Goal: Task Accomplishment & Management: Manage account settings

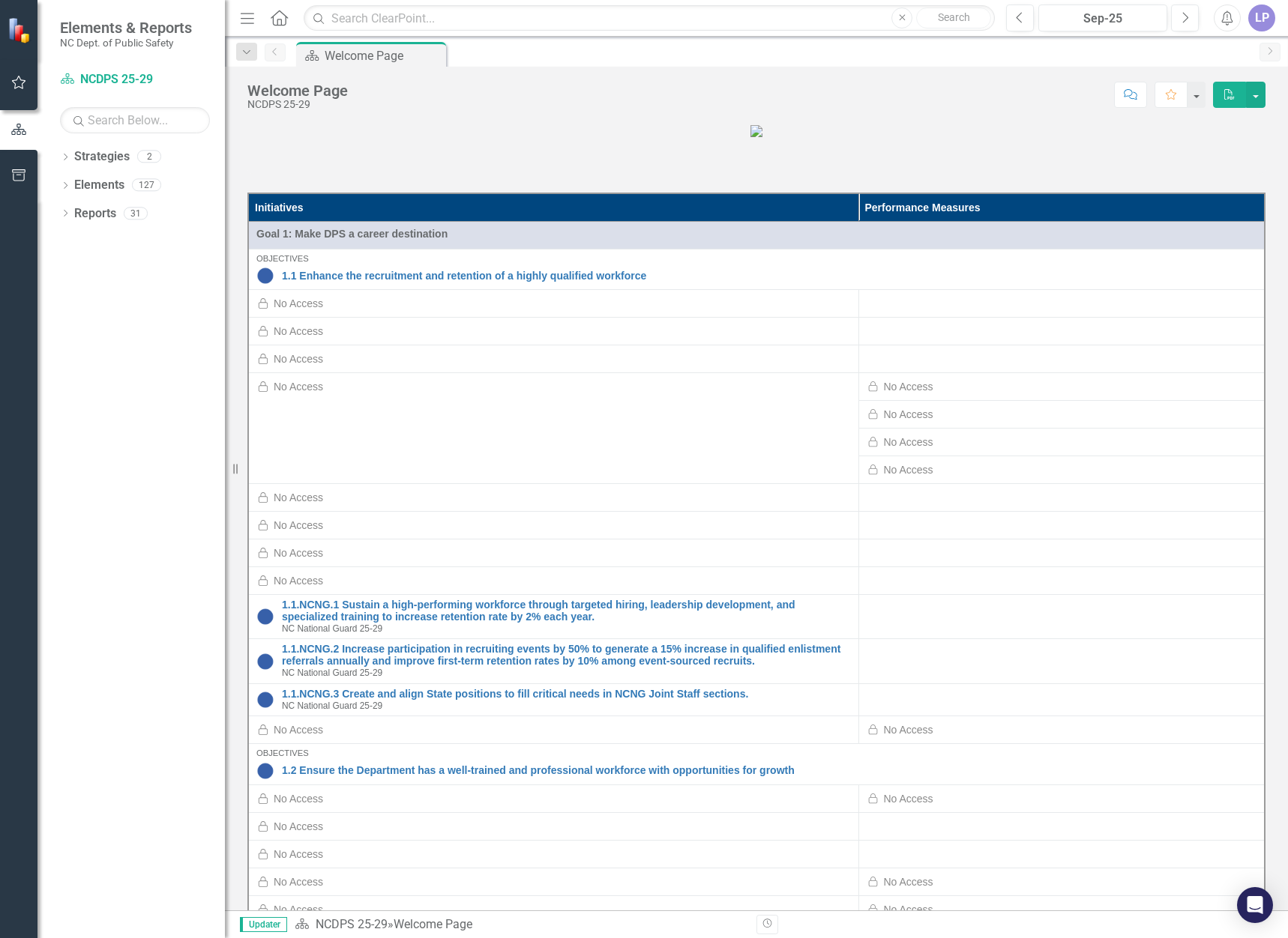
scroll to position [450, 0]
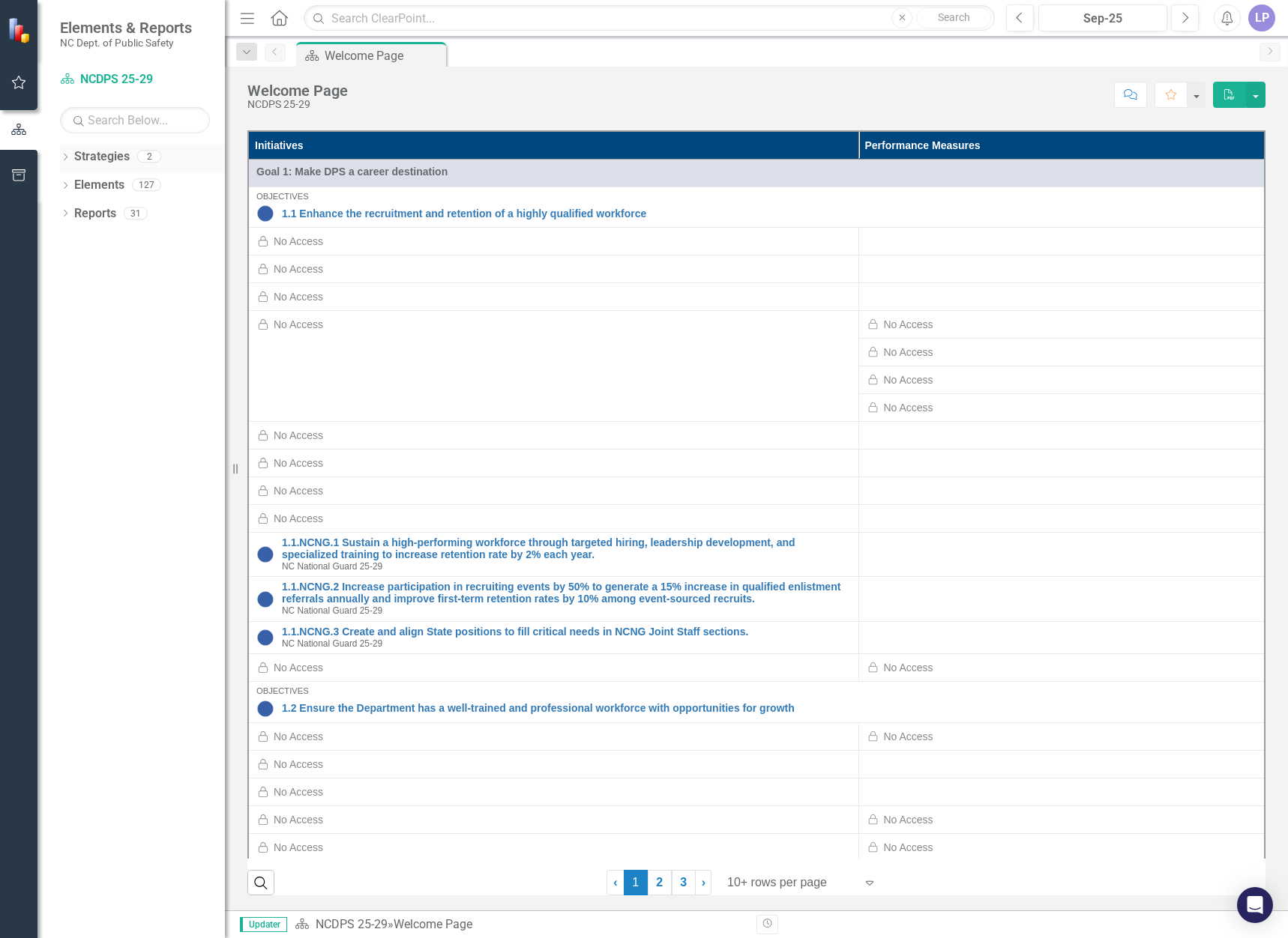
click at [99, 157] on link "Strategies" at bounding box center [102, 157] width 56 height 17
click at [67, 181] on div "Dropdown" at bounding box center [65, 187] width 11 height 13
click at [14, 76] on icon "button" at bounding box center [19, 82] width 15 height 12
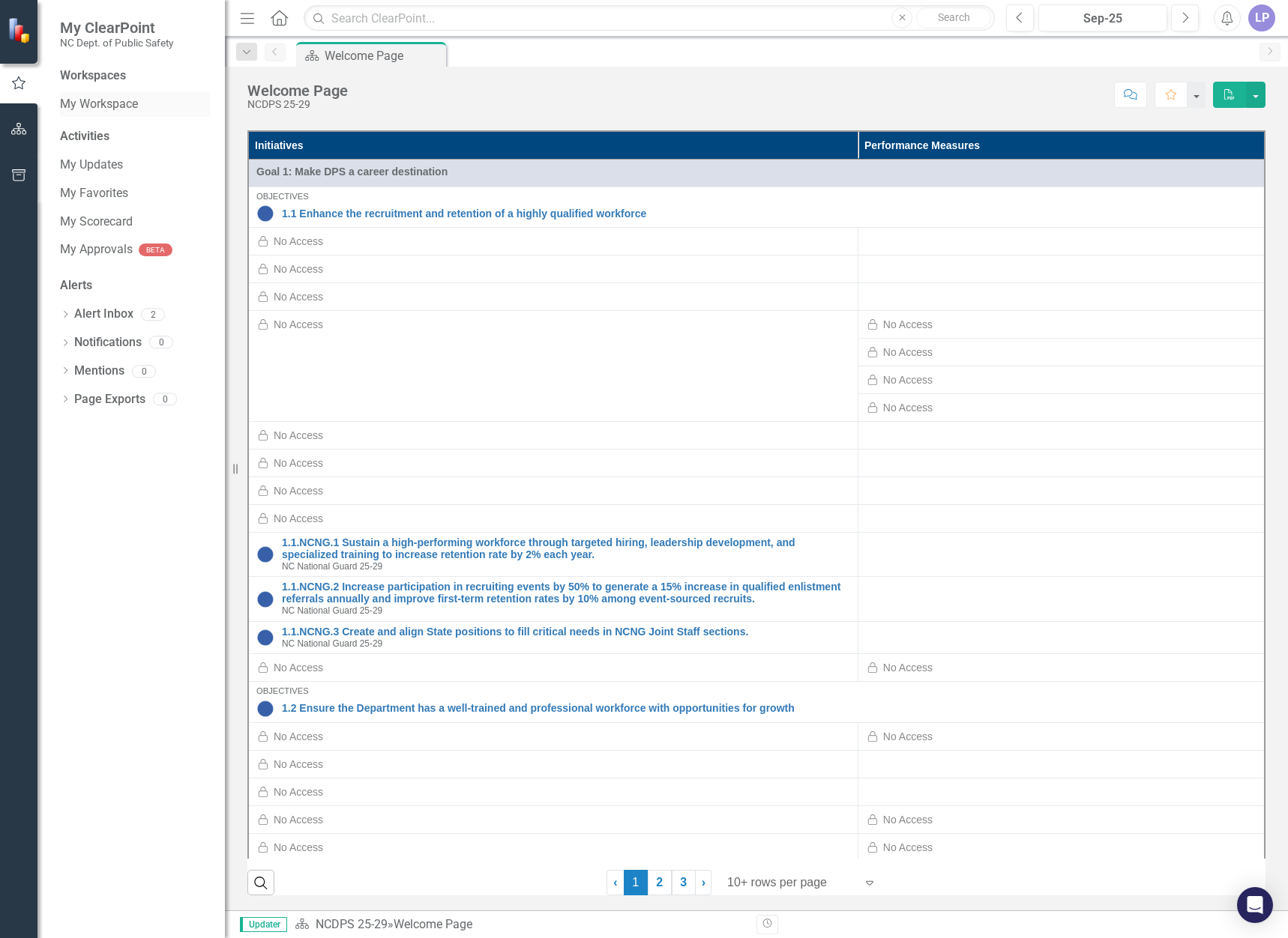
click at [81, 104] on link "My Workspace" at bounding box center [135, 105] width 150 height 17
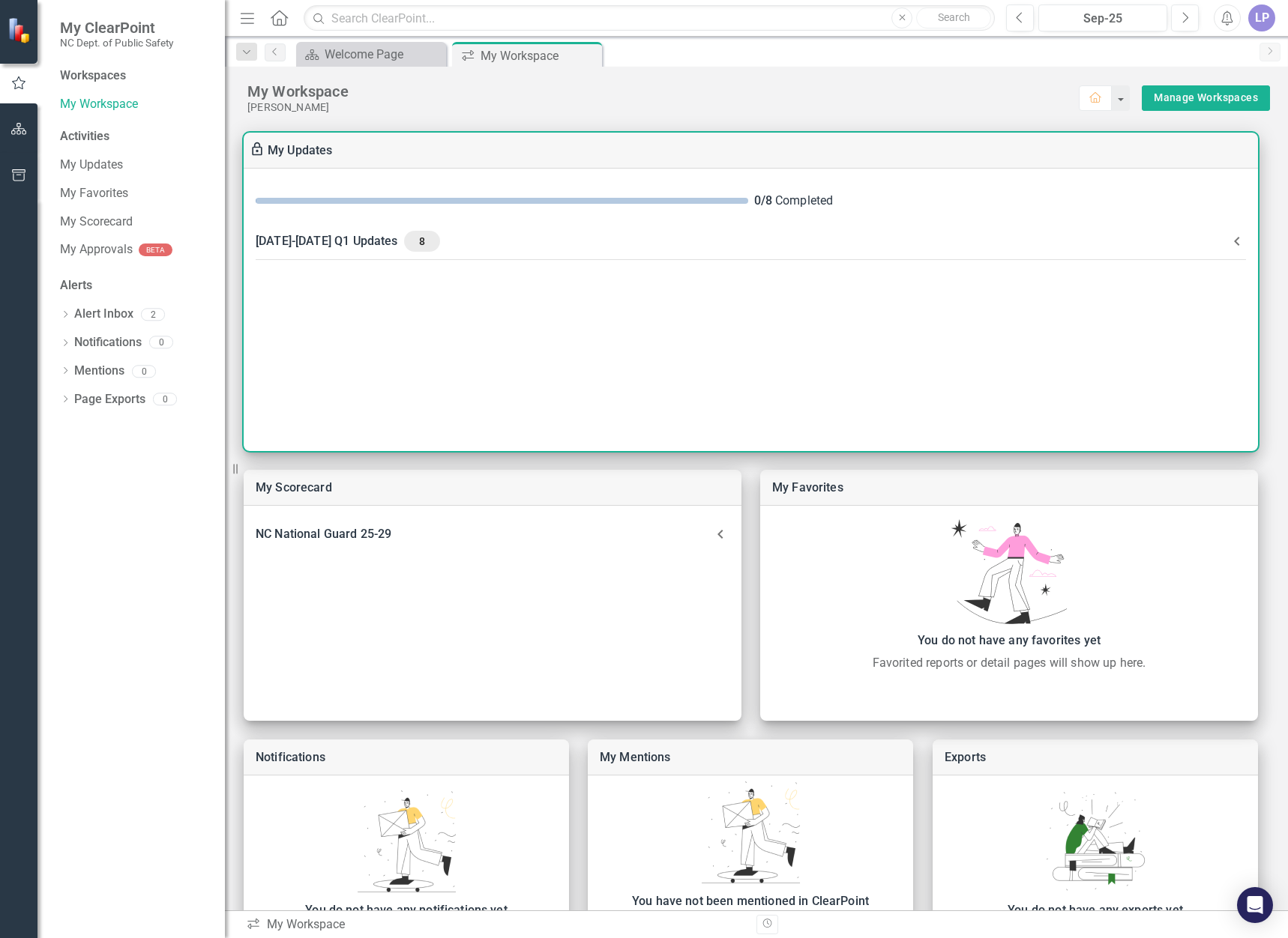
click at [1234, 243] on icon at bounding box center [1237, 241] width 18 height 18
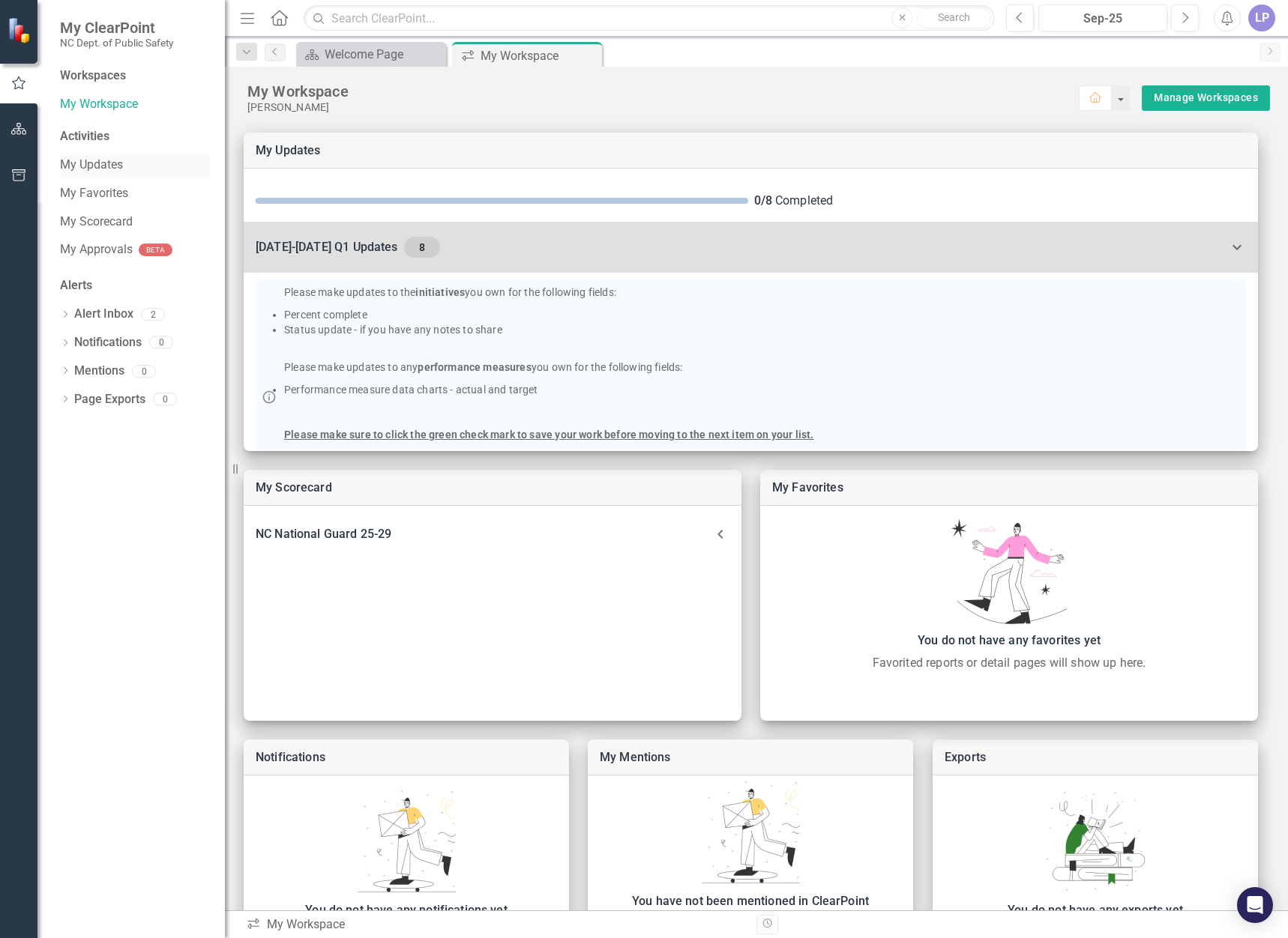
click at [104, 169] on link "My Updates" at bounding box center [135, 166] width 150 height 17
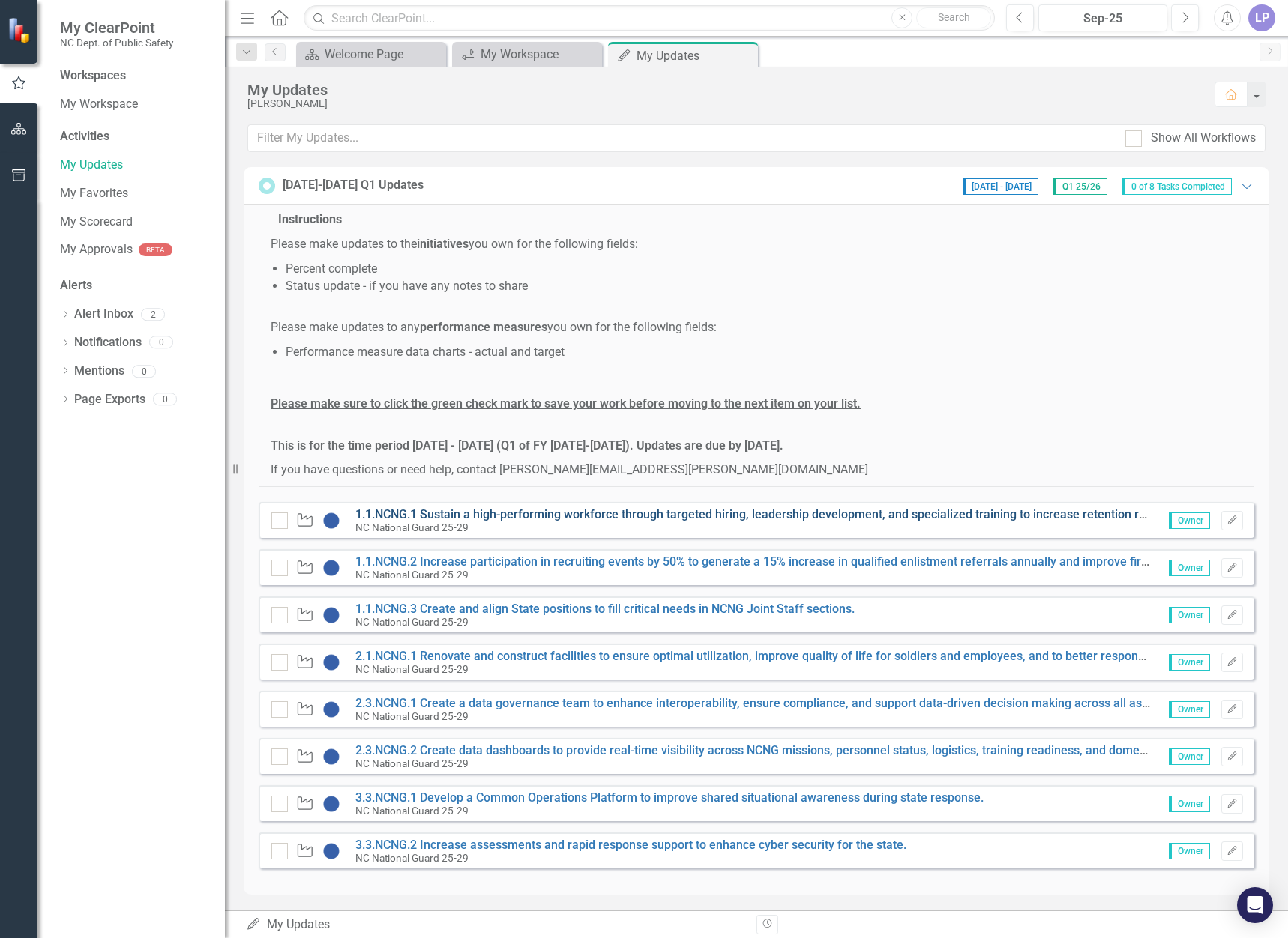
click at [436, 515] on link "1.1.NCNG.1 Sustain a high-performing workforce through targeted hiring, leaders…" at bounding box center [802, 514] width 894 height 14
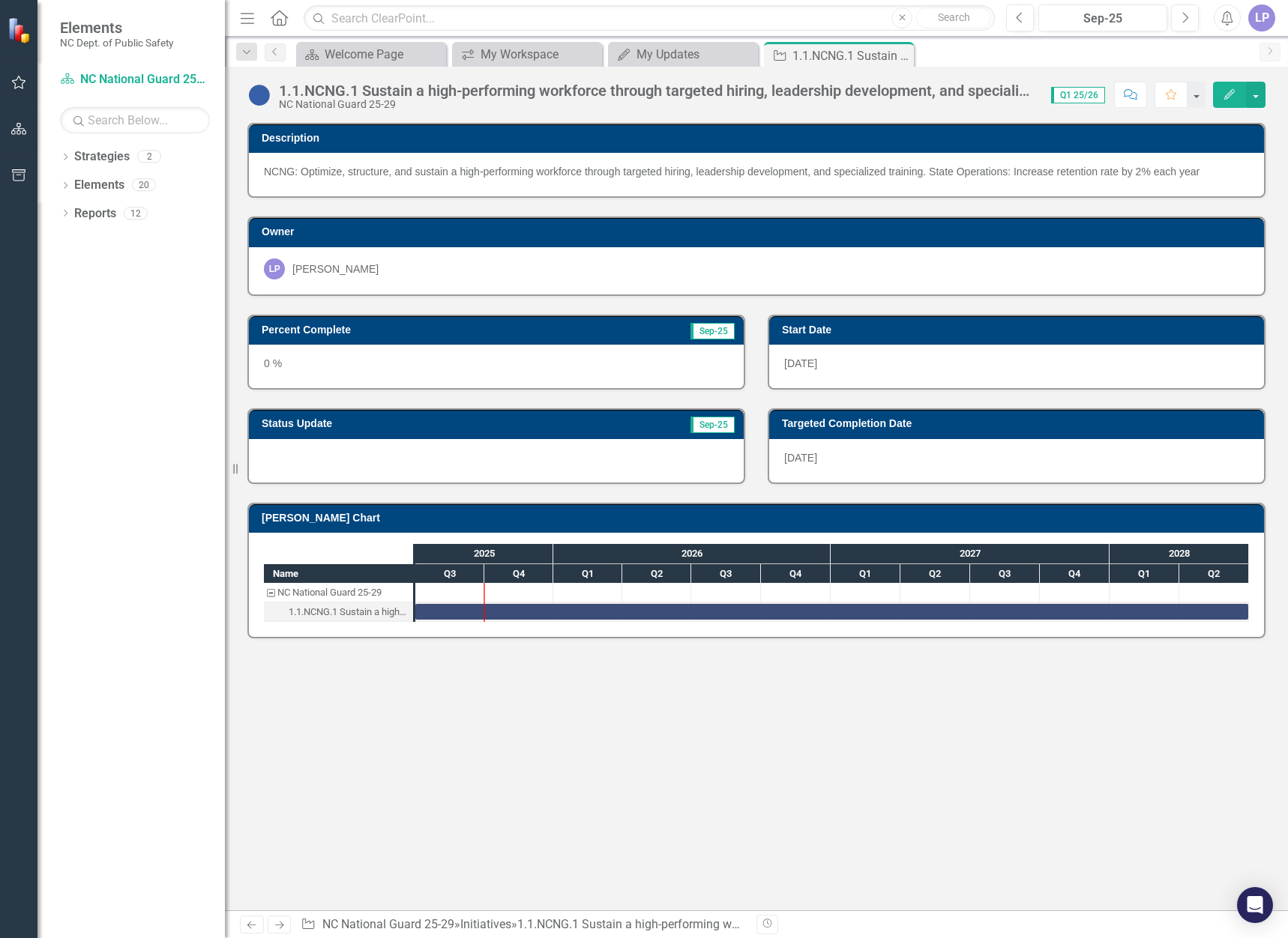
click at [323, 93] on div "1.1.NCNG.1 Sustain a high-performing workforce through targeted hiring, leaders…" at bounding box center [657, 91] width 757 height 16
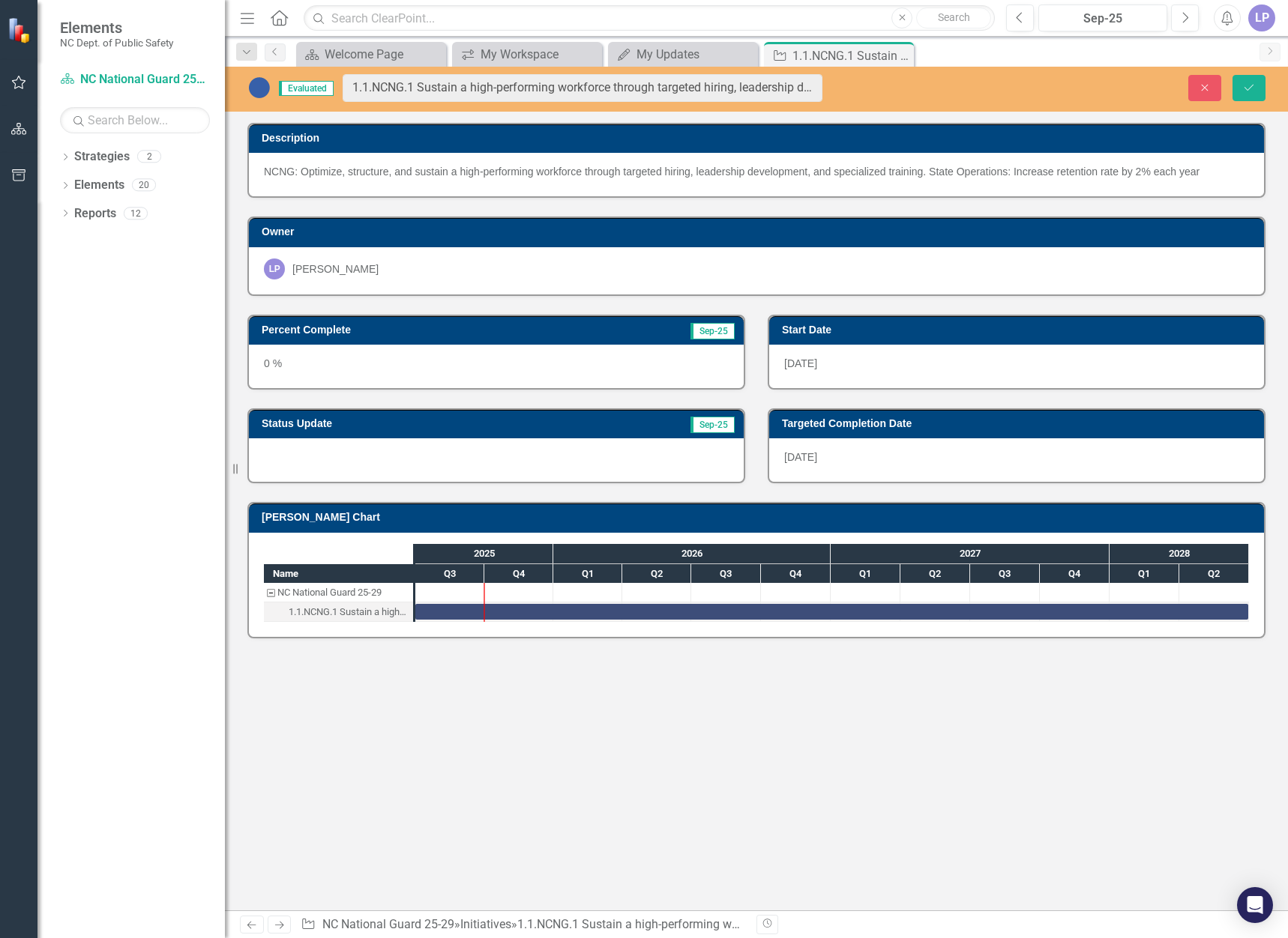
drag, startPoint x: 364, startPoint y: 90, endPoint x: 826, endPoint y: 93, distance: 462.0
click at [1201, 84] on icon "Close" at bounding box center [1205, 88] width 13 height 11
click at [1212, 84] on icon "Close" at bounding box center [1205, 88] width 13 height 11
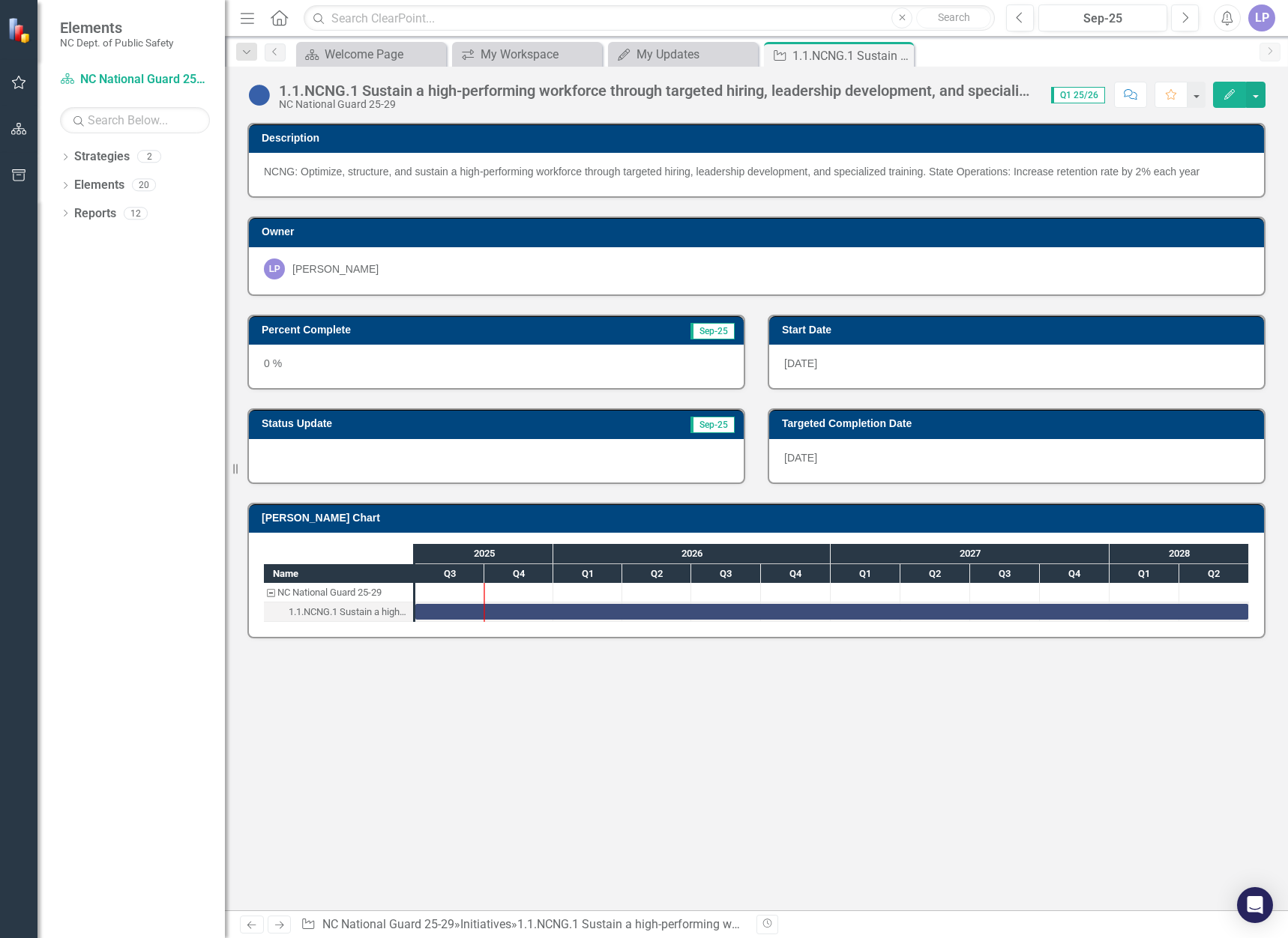
click at [340, 172] on div "NCNG: Optimize, structure, and sustain a high-performing workforce through targ…" at bounding box center [756, 171] width 986 height 15
drag, startPoint x: 300, startPoint y: 170, endPoint x: 1000, endPoint y: 186, distance: 700.2
click at [1000, 186] on div "NCNG: Optimize, structure, and sustain a high-performing workforce through targ…" at bounding box center [756, 174] width 1015 height 43
click at [468, 597] on div at bounding box center [450, 591] width 69 height 18
click at [468, 556] on div "2025" at bounding box center [484, 554] width 138 height 19
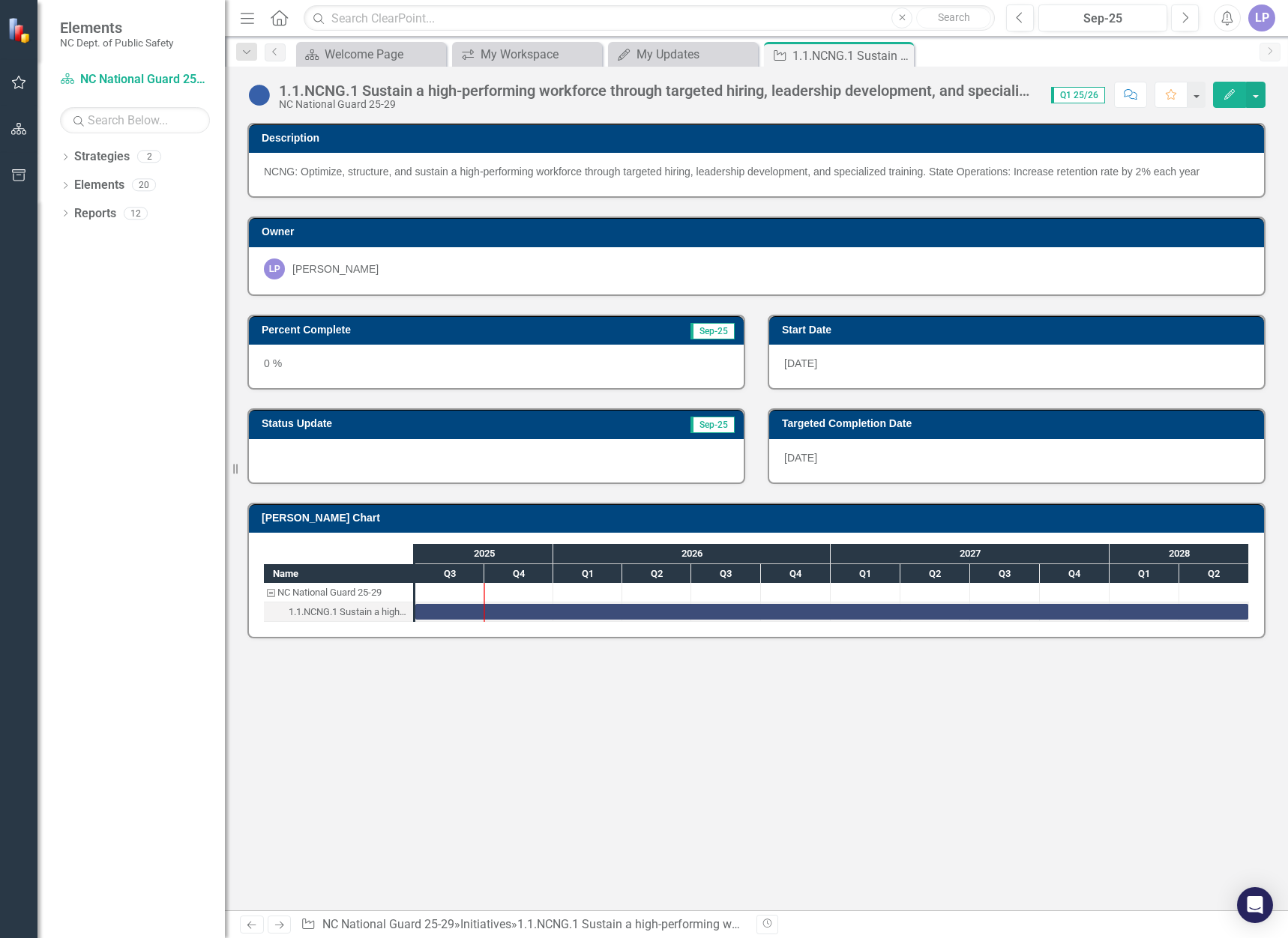
click at [373, 590] on div "NC National Guard 25-29" at bounding box center [329, 592] width 104 height 19
click at [365, 612] on div "1.1.NCNG.1 Sustain a high-performing workforce through targeted hiring, leaders…" at bounding box center [349, 612] width 120 height 19
click at [904, 53] on icon "Close" at bounding box center [900, 55] width 15 height 12
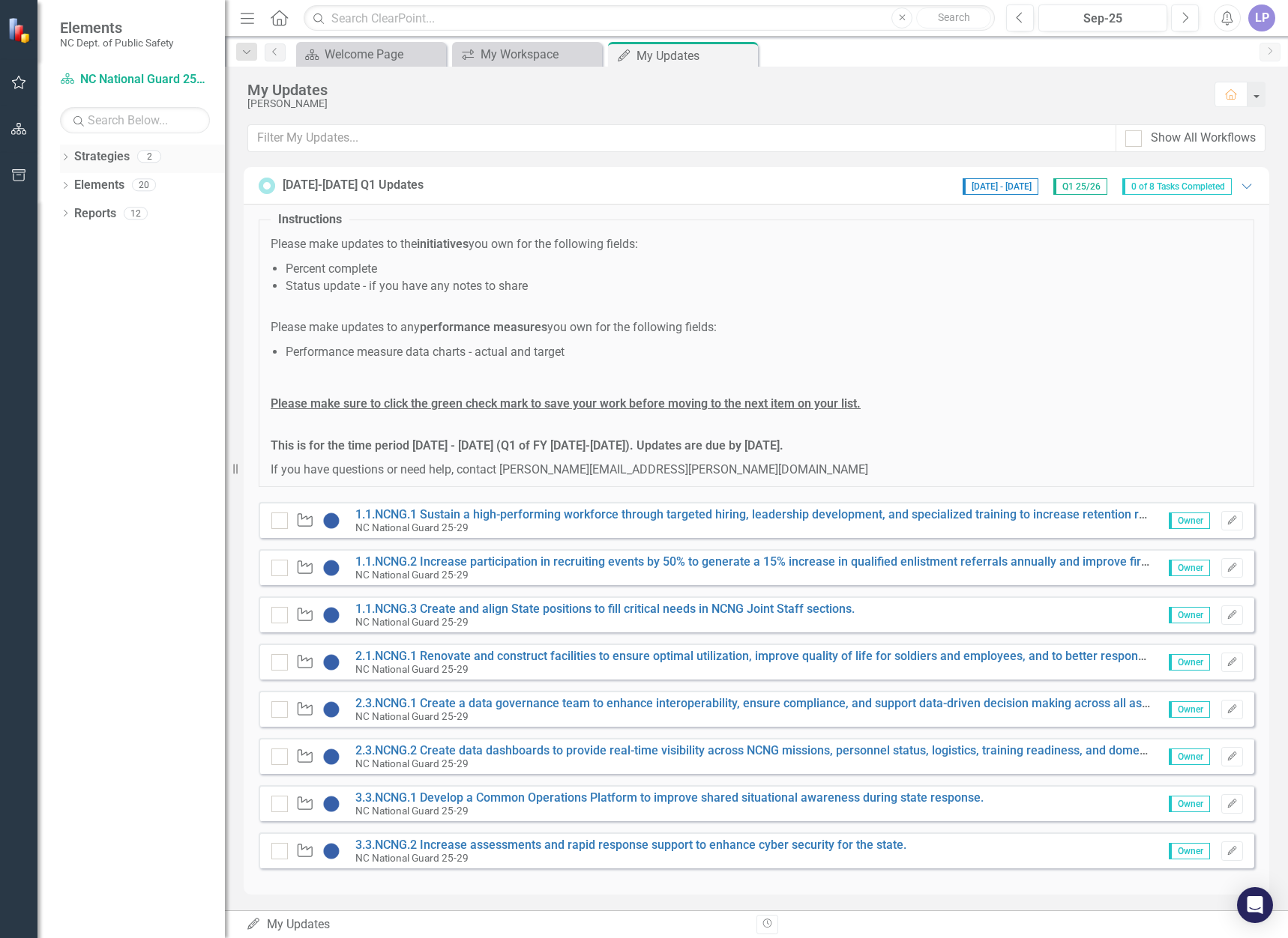
click at [64, 156] on icon "Dropdown" at bounding box center [65, 158] width 11 height 9
click at [64, 216] on icon "Dropdown" at bounding box center [65, 215] width 11 height 9
click at [74, 270] on icon at bounding box center [73, 270] width 4 height 7
click at [134, 291] on div "1.1.NCNG.1 Sustain a high-performing workforce through targeted hiring, leaders…" at bounding box center [173, 295] width 103 height 13
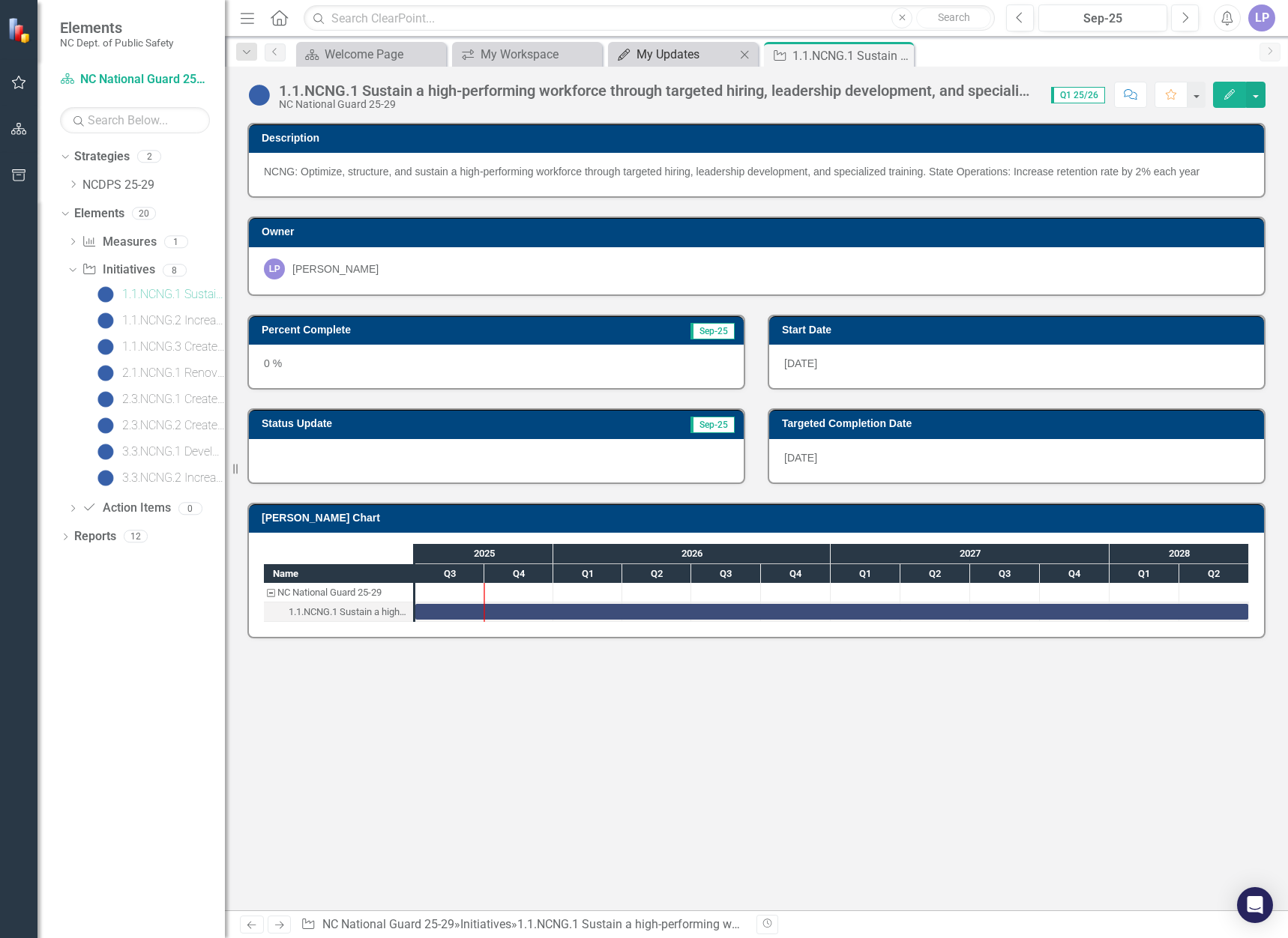
click at [698, 52] on div "My Updates" at bounding box center [686, 54] width 99 height 18
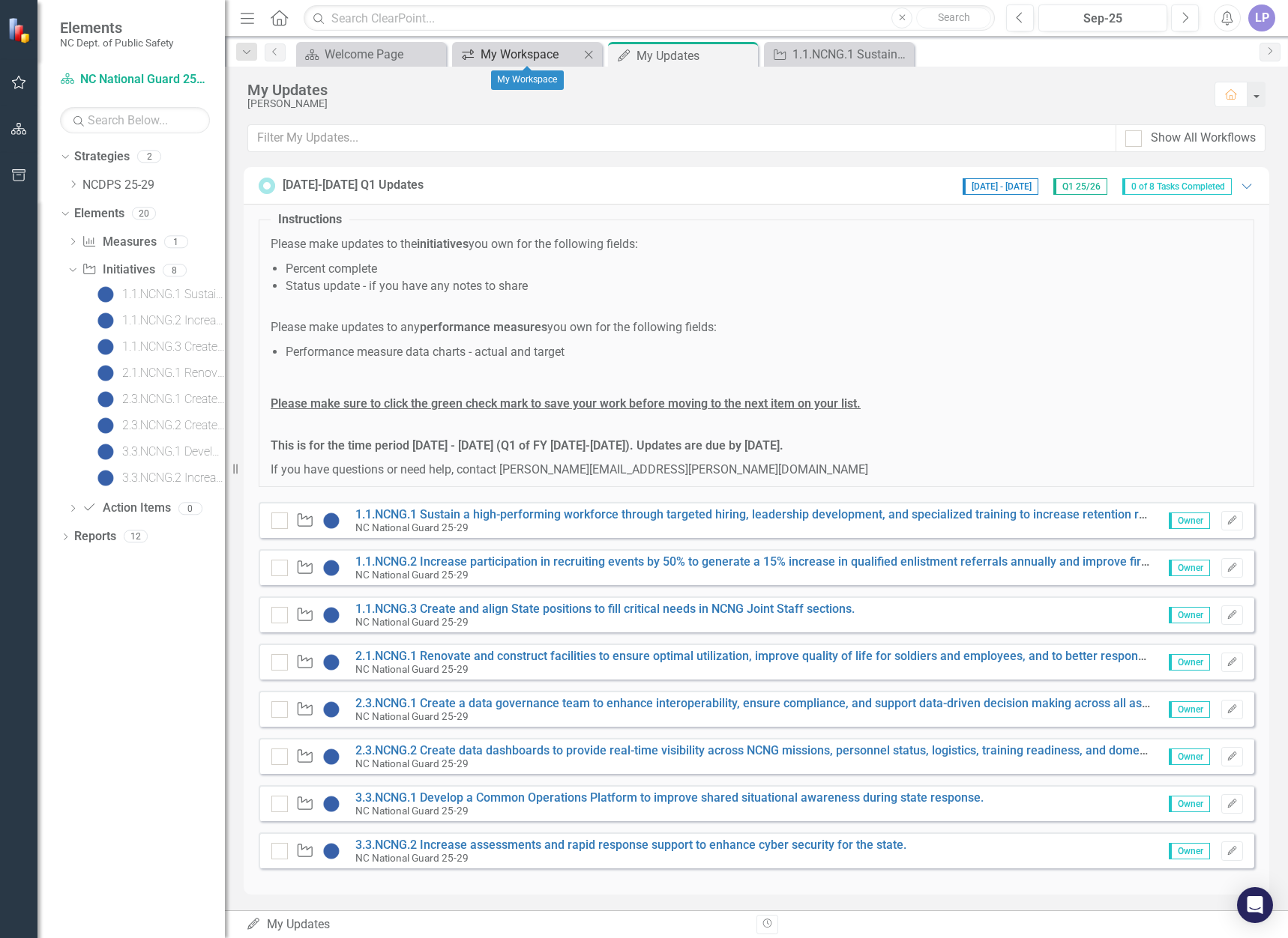
click at [527, 57] on div "My Workspace" at bounding box center [530, 54] width 99 height 18
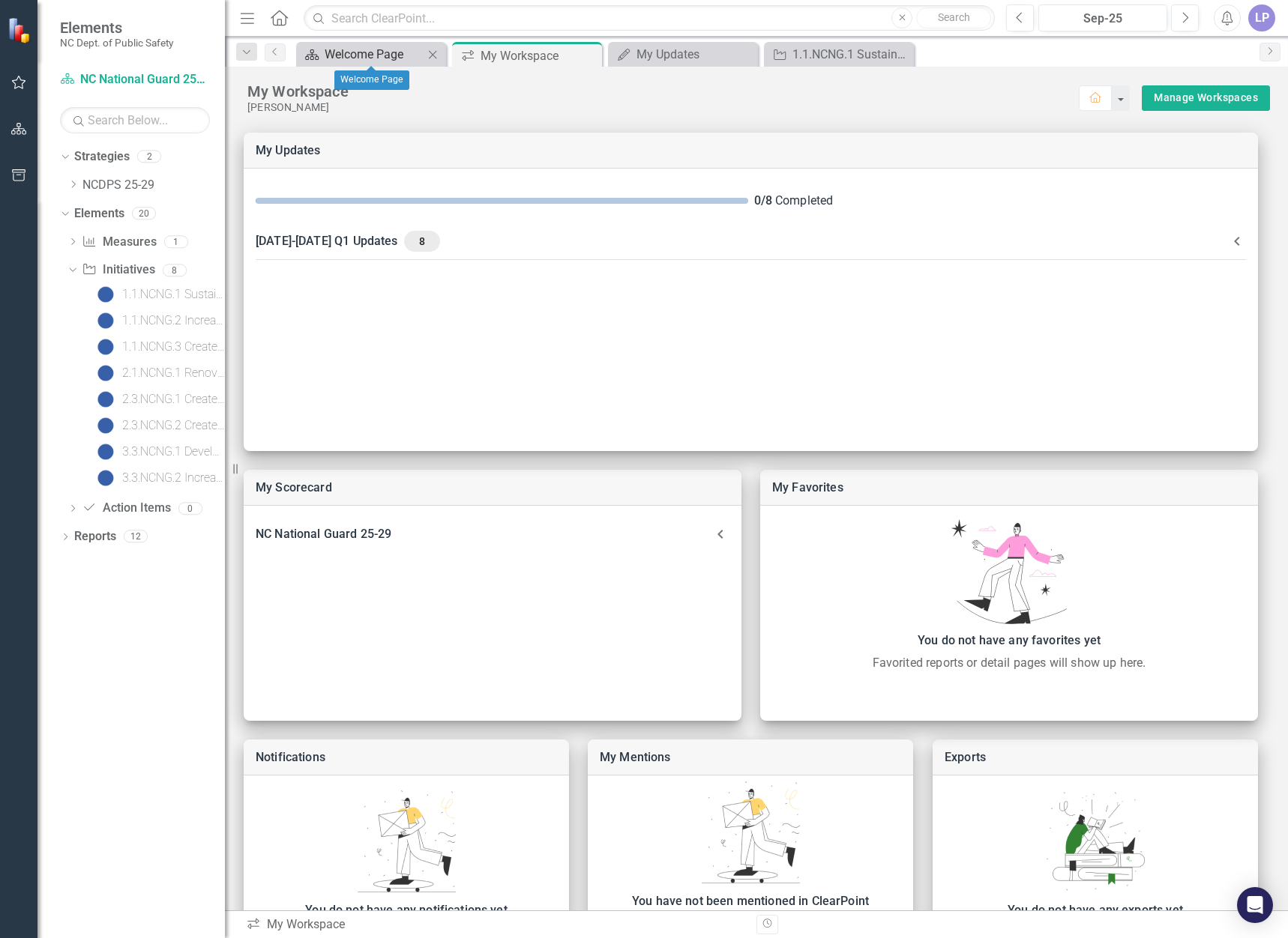
click at [372, 56] on div "Welcome Page" at bounding box center [374, 54] width 99 height 18
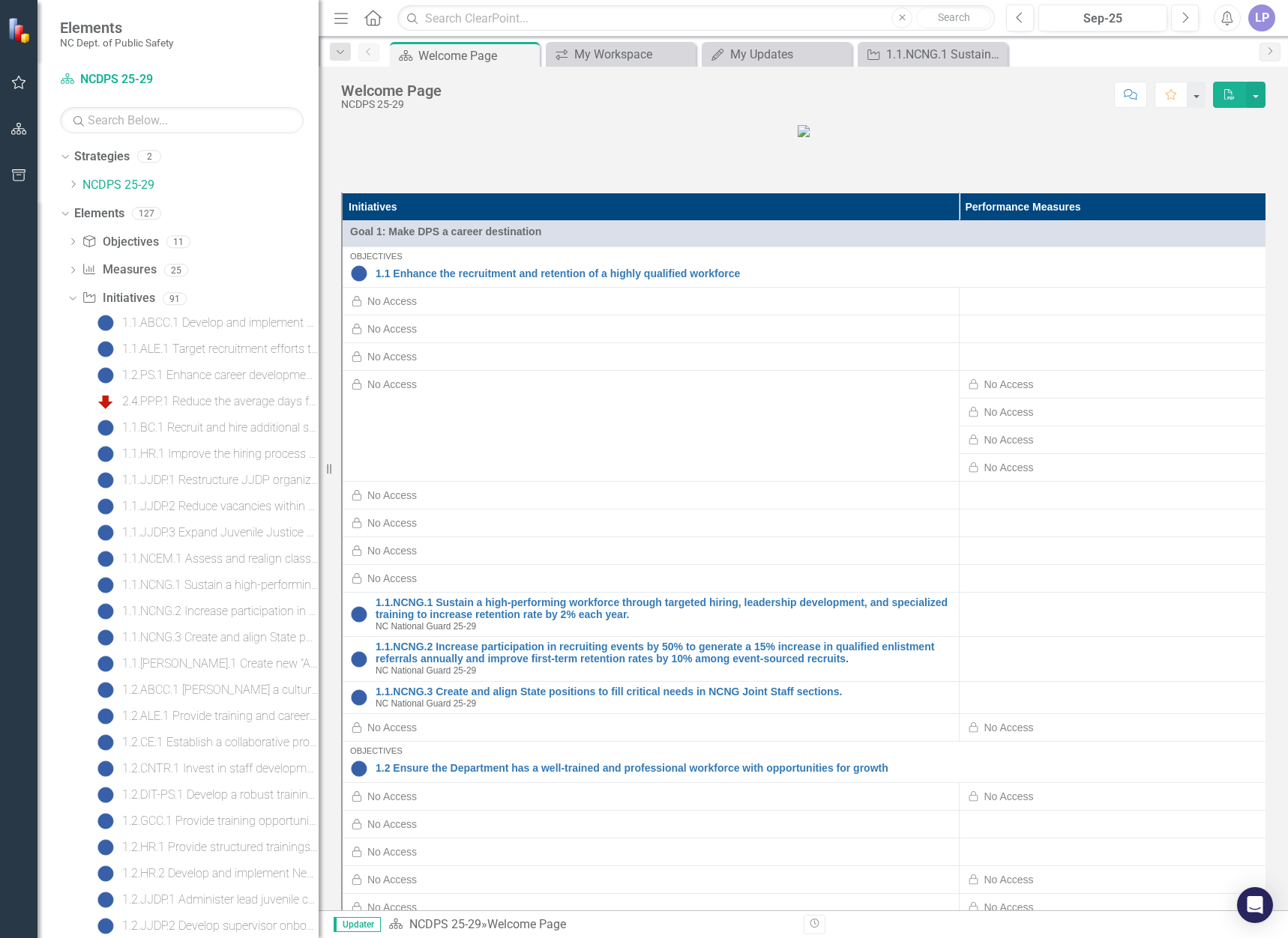
drag, startPoint x: 227, startPoint y: 317, endPoint x: 319, endPoint y: 316, distance: 92.0
click at [319, 313] on div "Resize" at bounding box center [325, 469] width 12 height 938
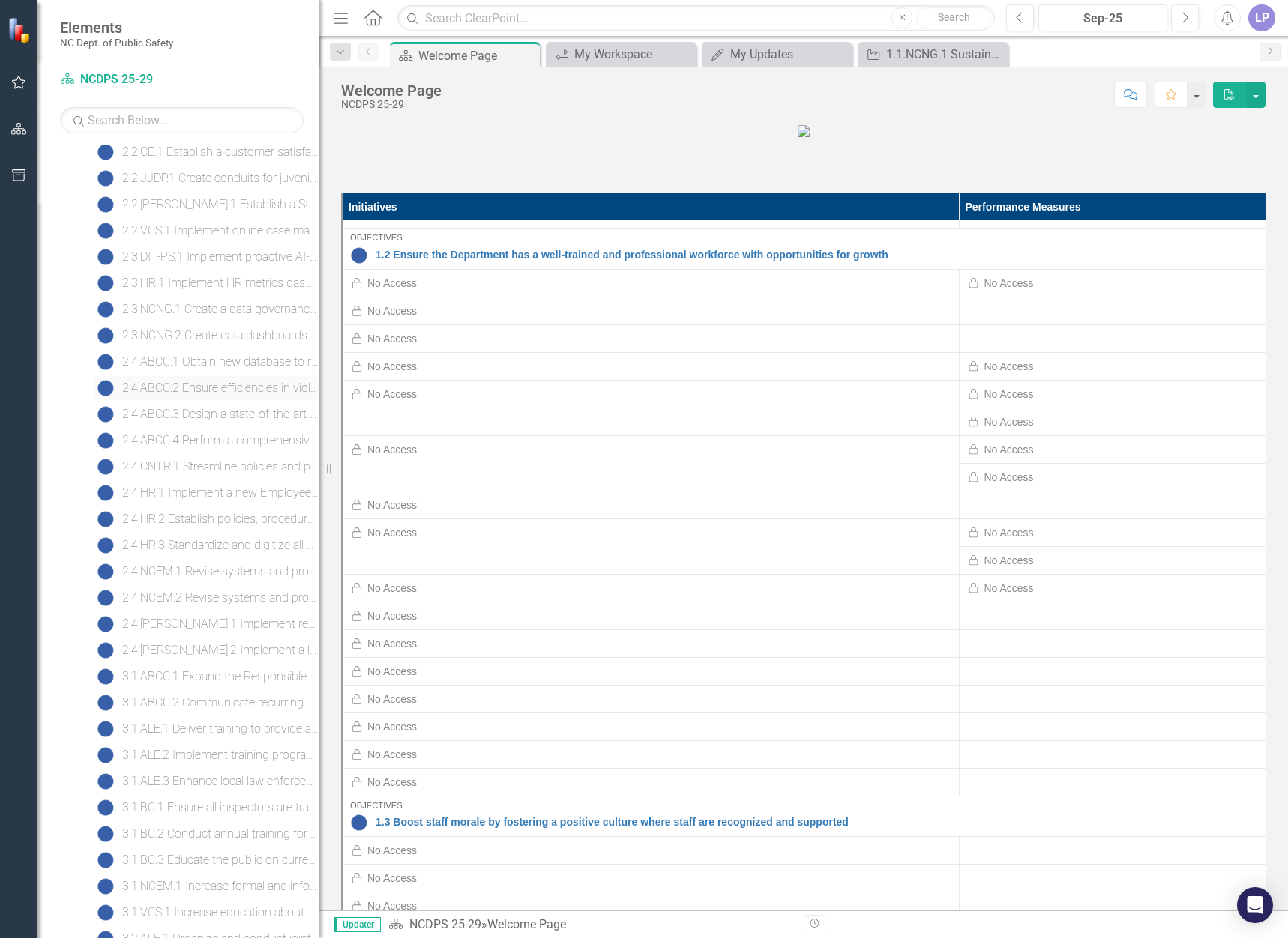
scroll to position [696, 0]
click at [226, 625] on div "2.1.NCNG.1 Renovate and construct facilities to ensure optimal utilization, imp…" at bounding box center [221, 623] width 197 height 13
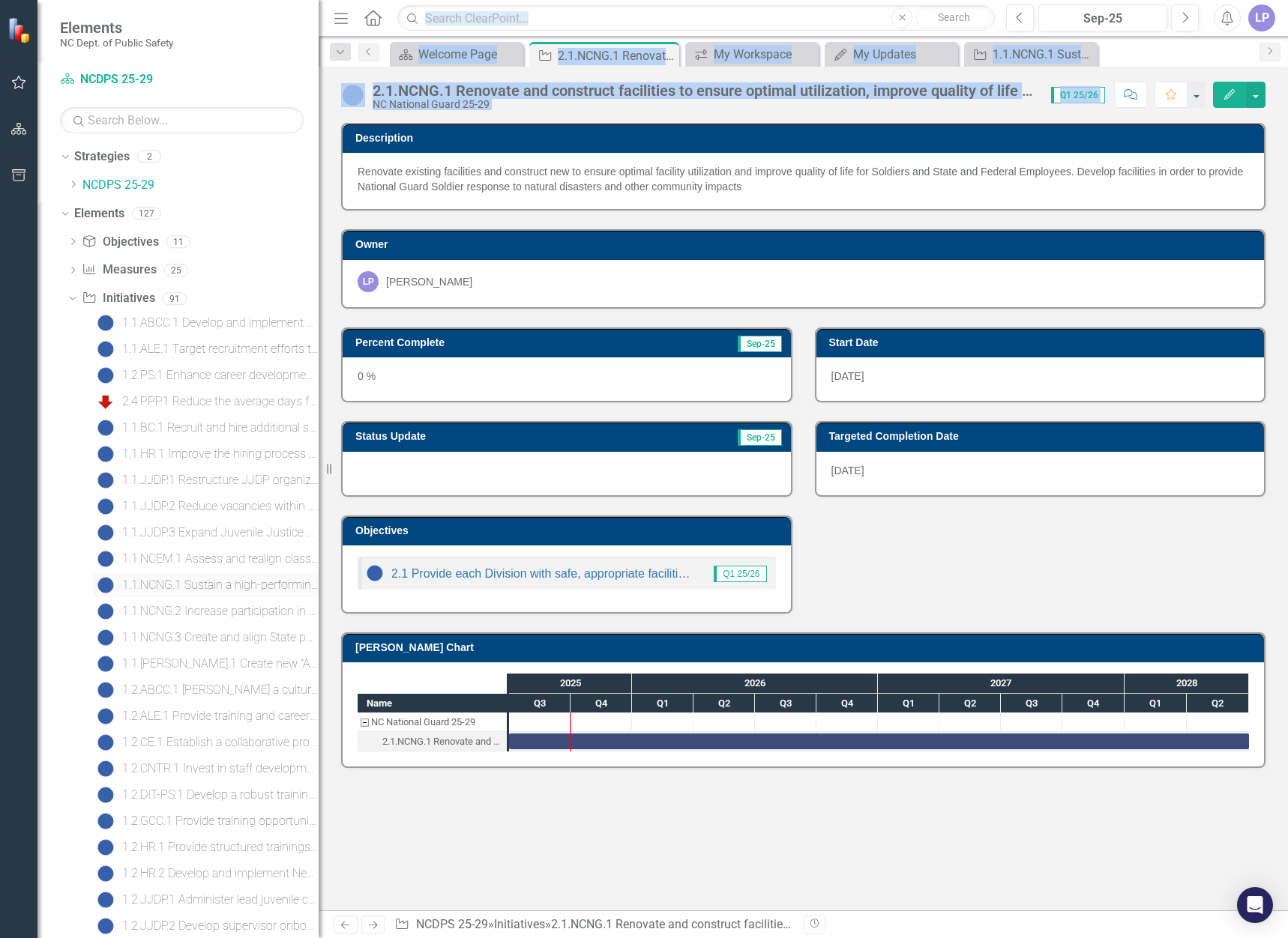
click at [224, 586] on div "1.1.NCNG.1 Sustain a high-performing workforce through targeted hiring, leaders…" at bounding box center [221, 586] width 197 height 13
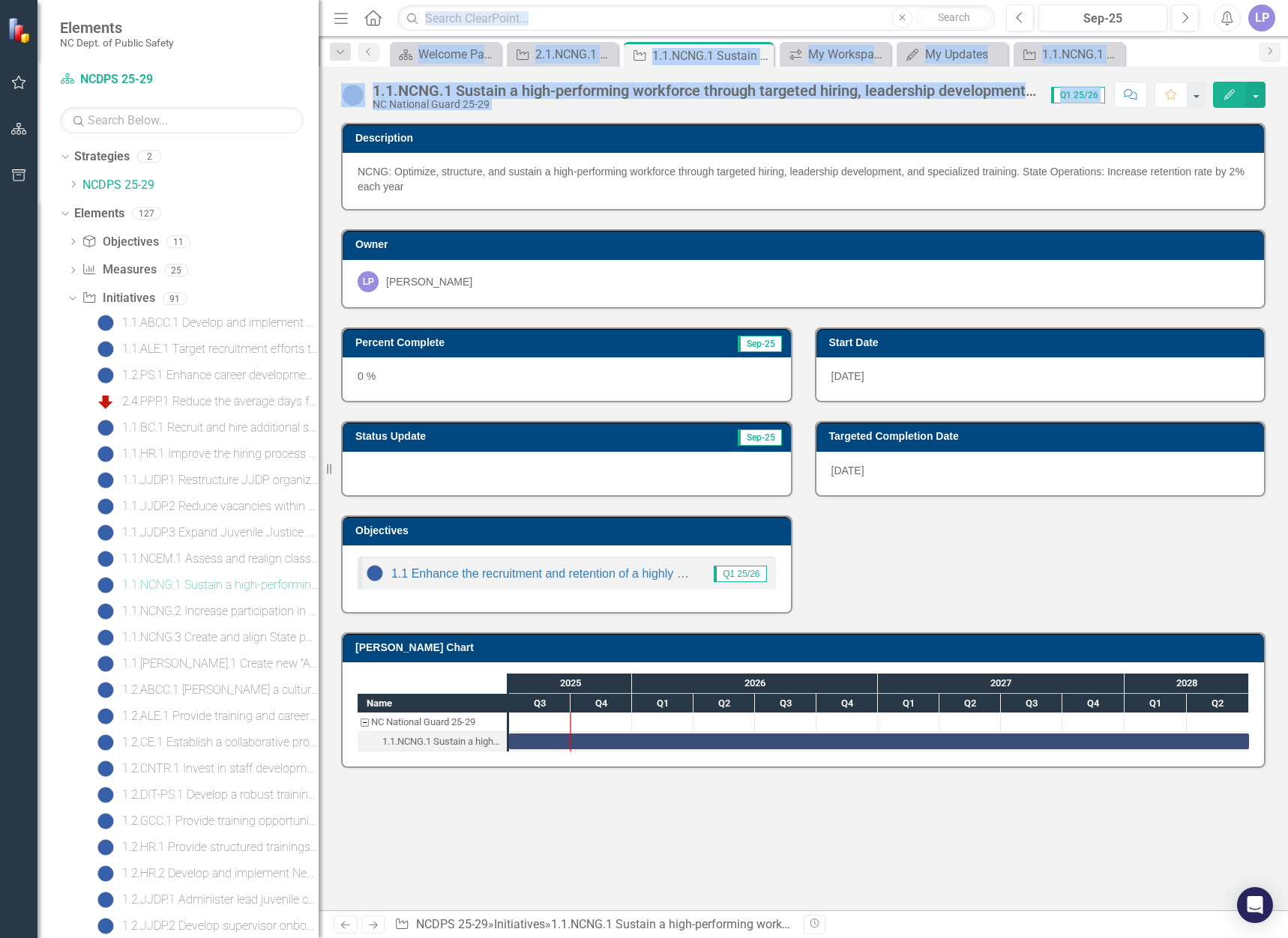
click at [1015, 130] on td "Description" at bounding box center [805, 140] width 901 height 22
click at [992, 56] on icon "Close" at bounding box center [994, 55] width 15 height 12
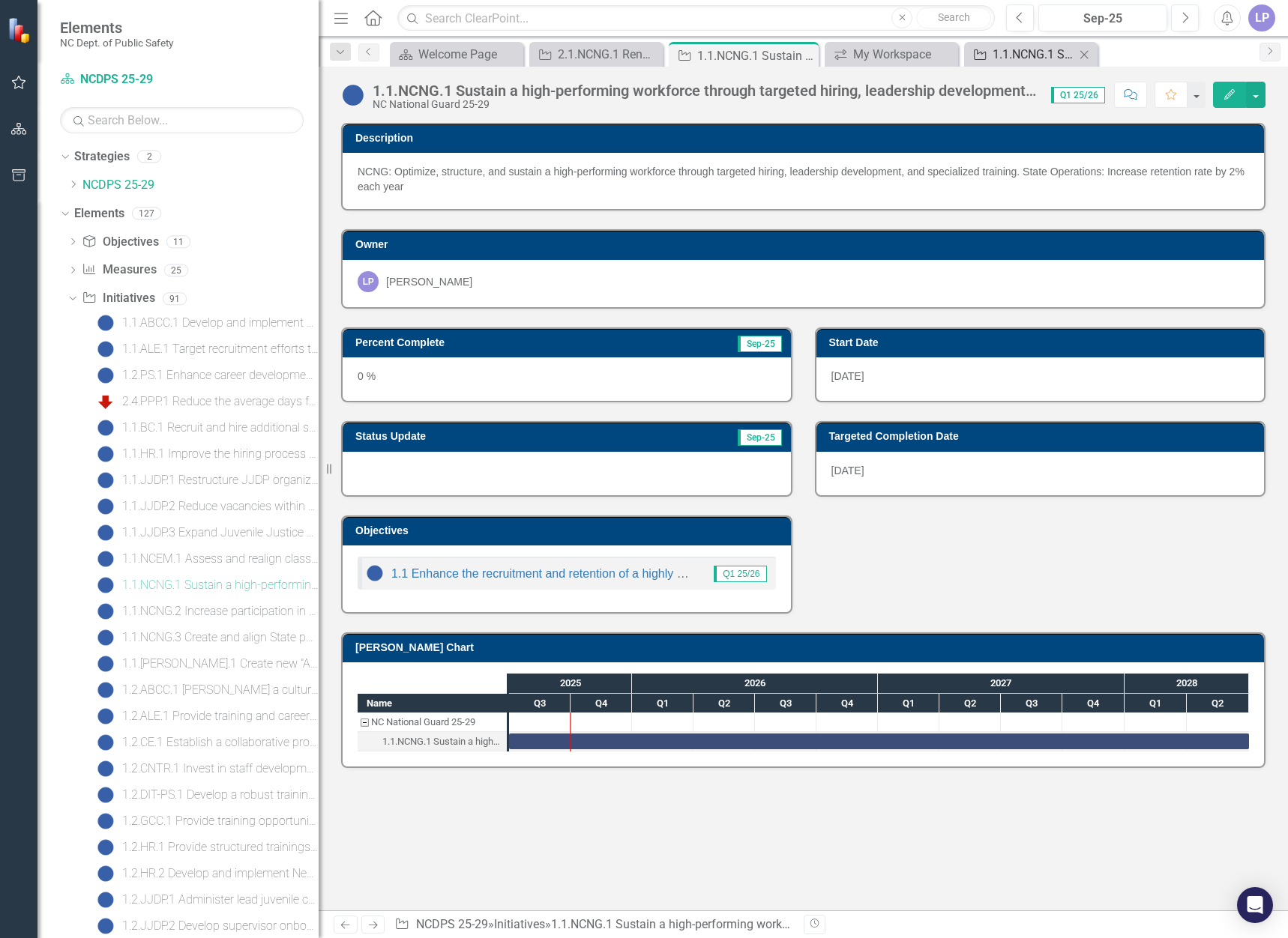
click at [1026, 55] on div "1.1.NCNG.1 Sustain a high-performing workforce through targeted hiring, leaders…" at bounding box center [1034, 54] width 83 height 18
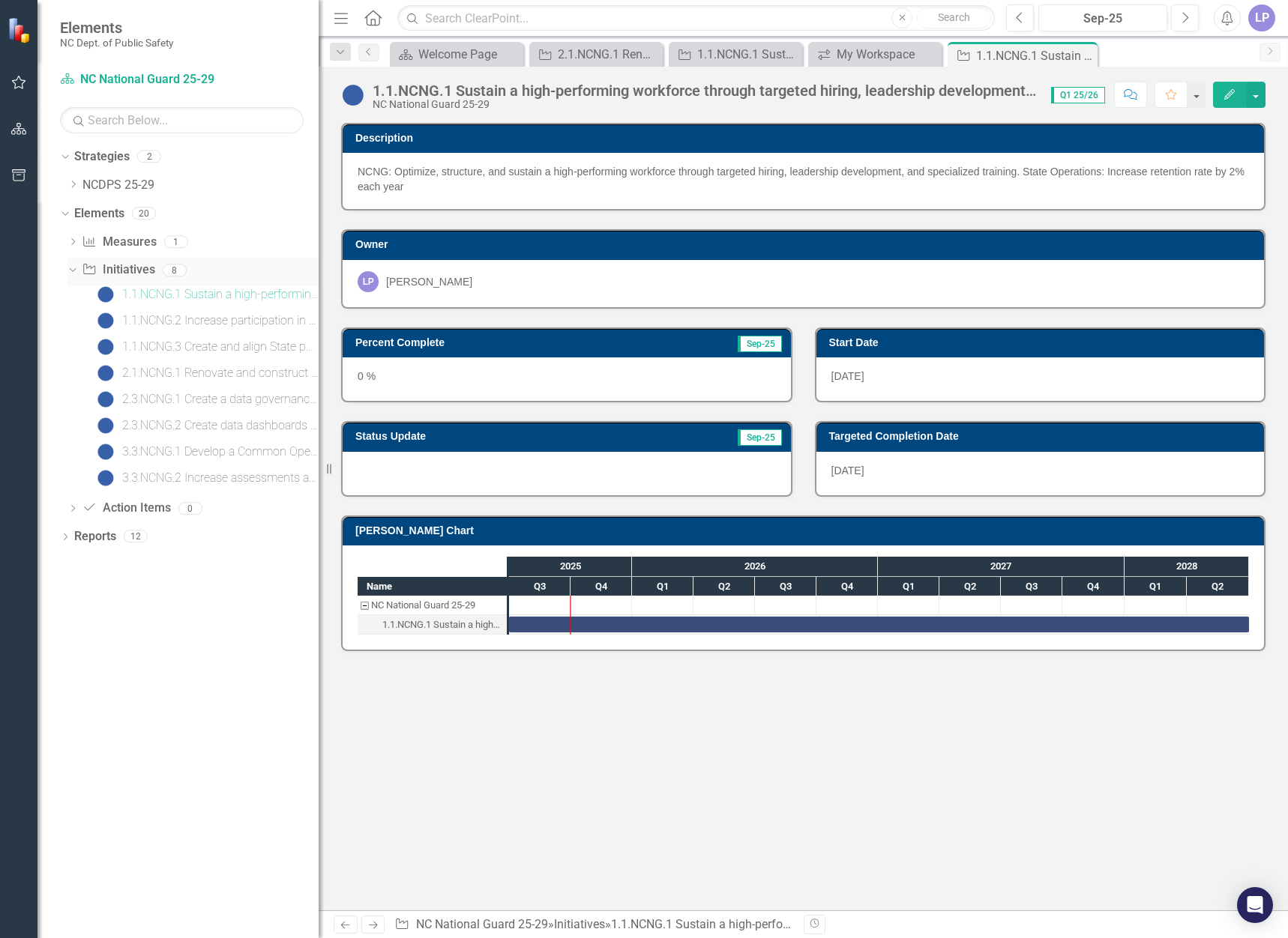
click at [73, 268] on icon "Dropdown" at bounding box center [70, 270] width 9 height 11
click at [73, 268] on icon "Dropdown" at bounding box center [72, 272] width 11 height 9
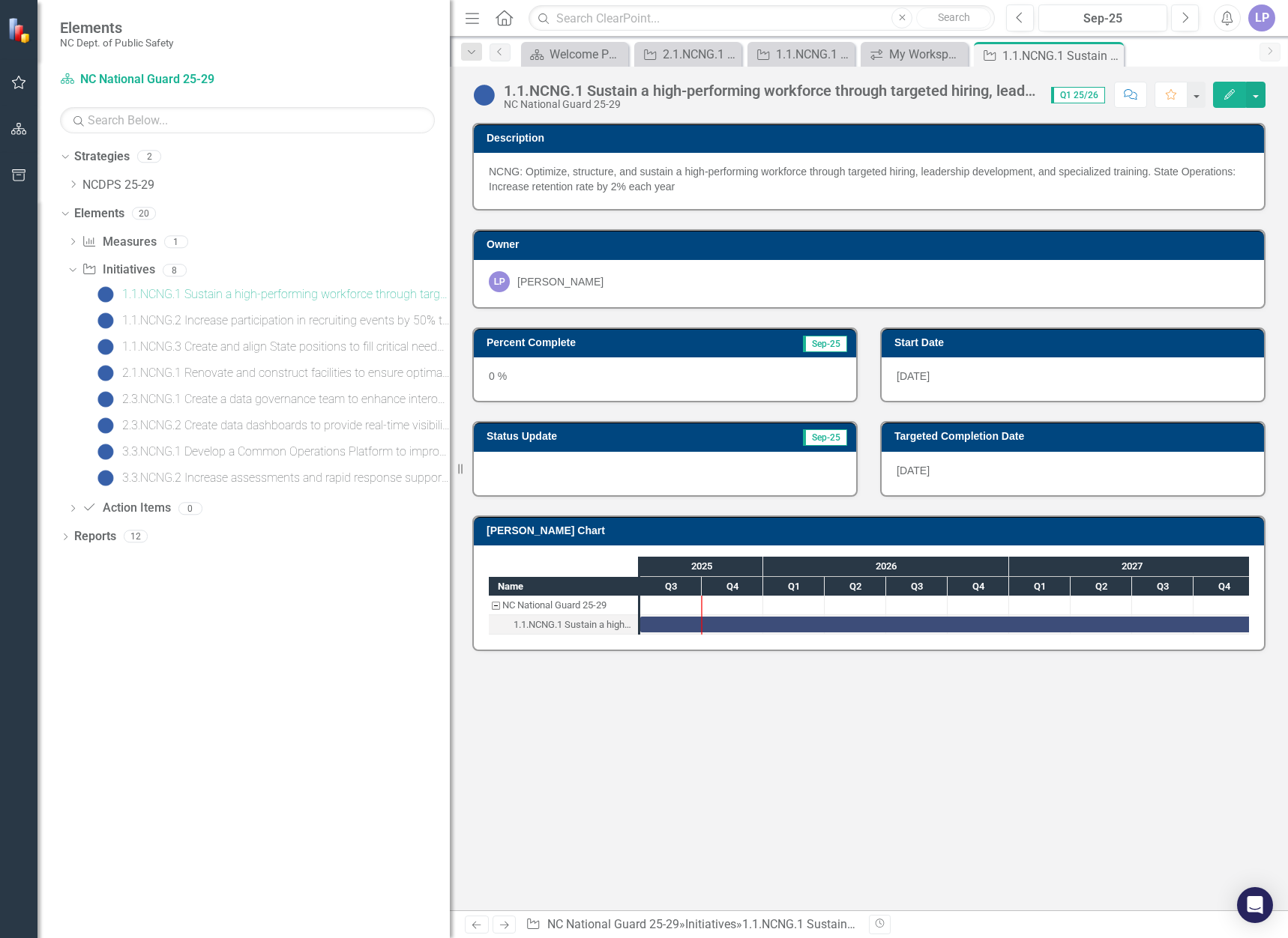
drag, startPoint x: 323, startPoint y: 265, endPoint x: 684, endPoint y: 265, distance: 361.0
click at [684, 265] on div "Elements NC Dept. of Public Safety Strategy NC National Guard 25-29 Search Drop…" at bounding box center [644, 469] width 1288 height 938
click at [405, 374] on div "2.1.NCNG.1 Renovate and construct facilities to ensure optimal utilization, imp…" at bounding box center [286, 374] width 328 height 13
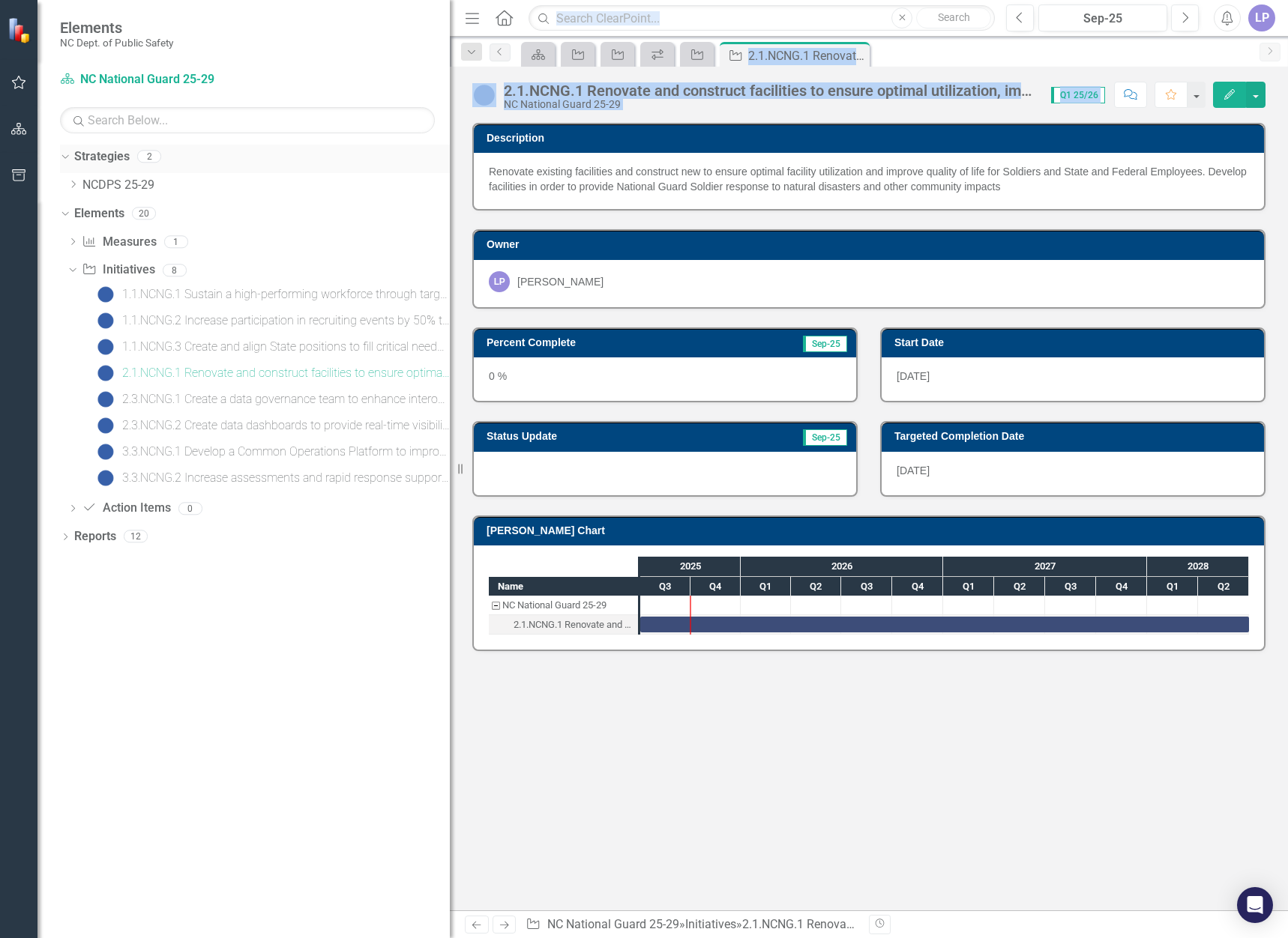
click at [66, 160] on icon "Dropdown" at bounding box center [63, 155] width 9 height 11
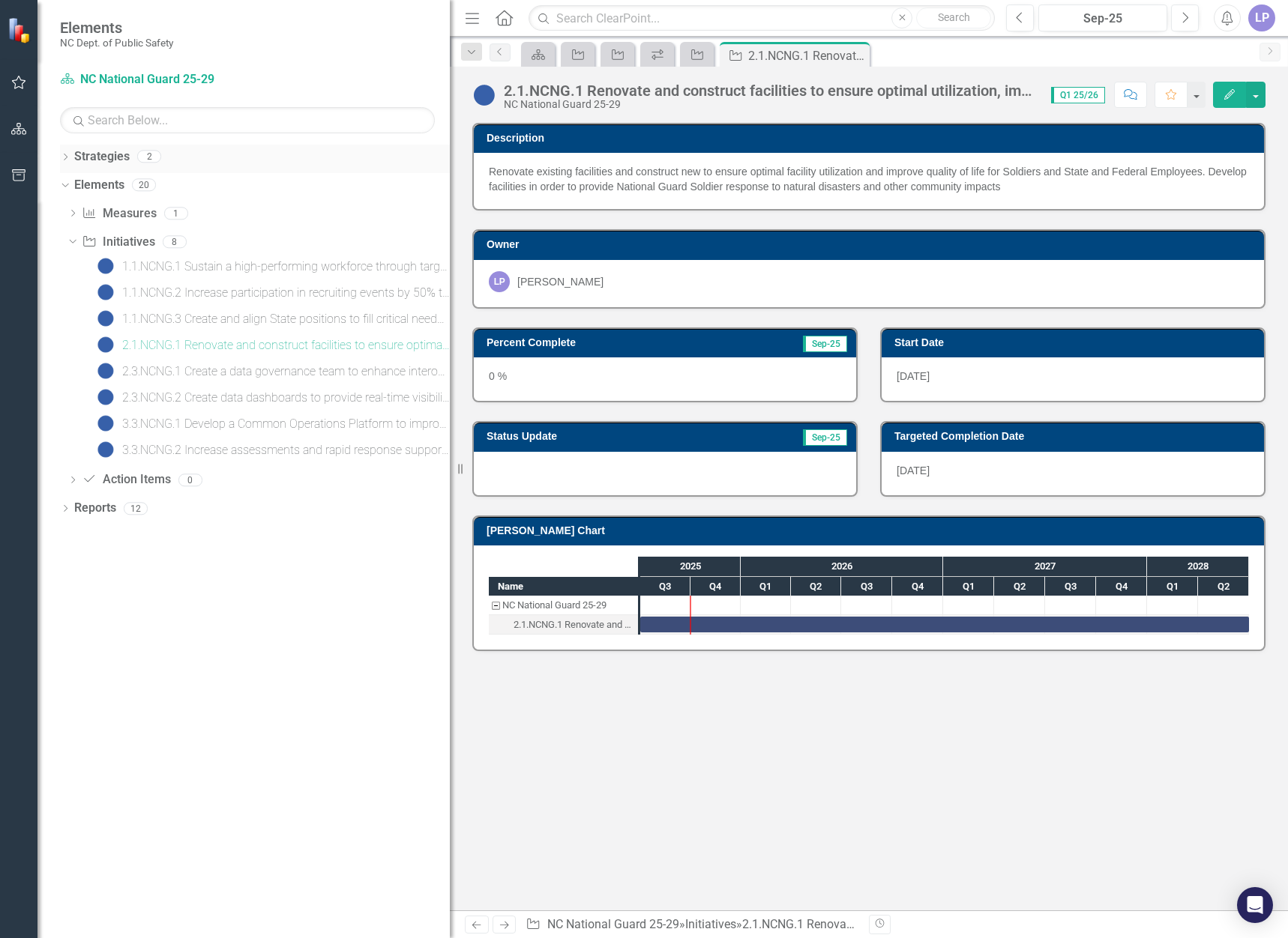
click at [66, 160] on icon "Dropdown" at bounding box center [65, 158] width 11 height 9
click at [75, 184] on icon at bounding box center [74, 185] width 4 height 8
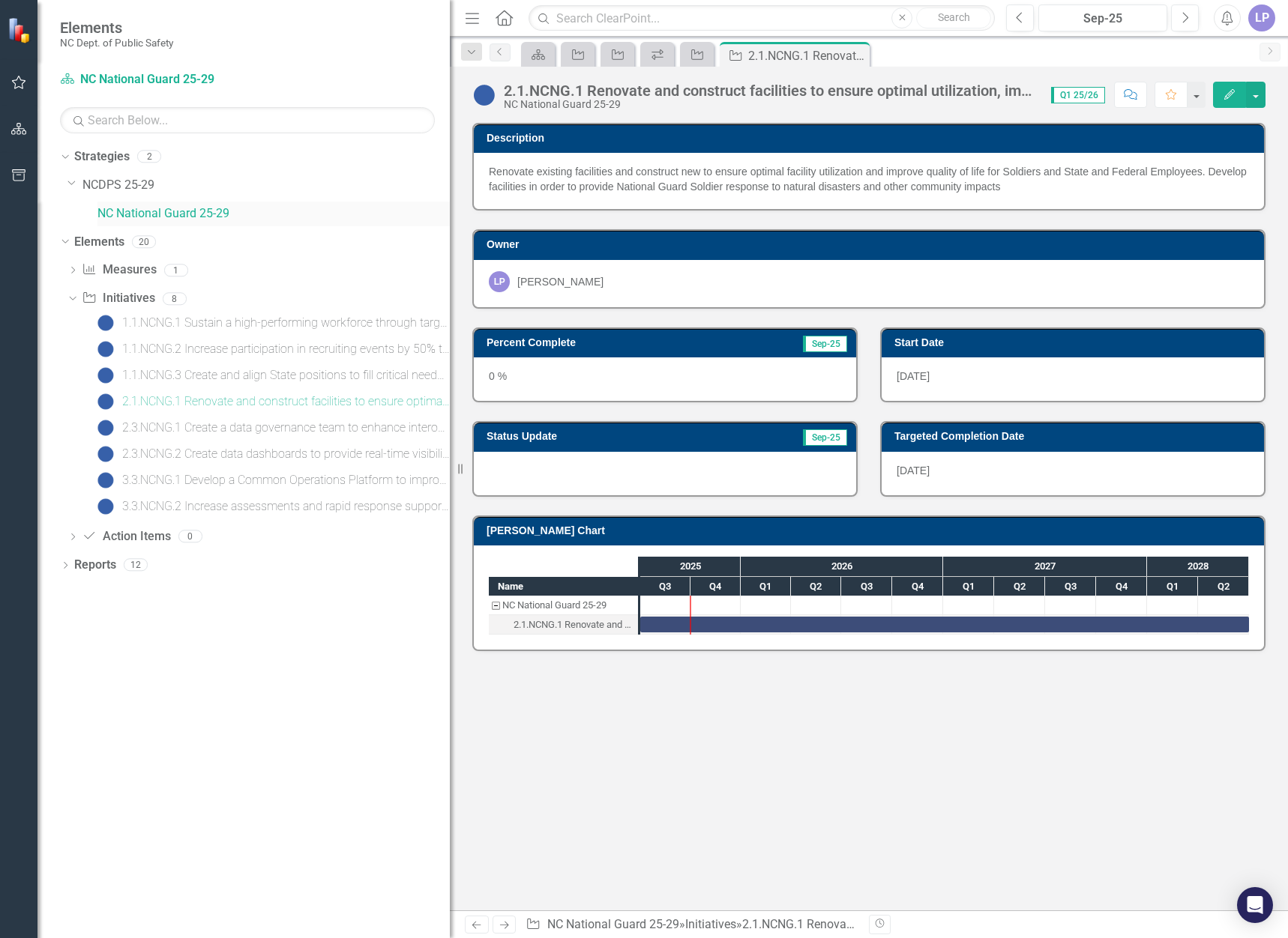
click at [119, 212] on link "NC National Guard 25-29" at bounding box center [274, 214] width 353 height 17
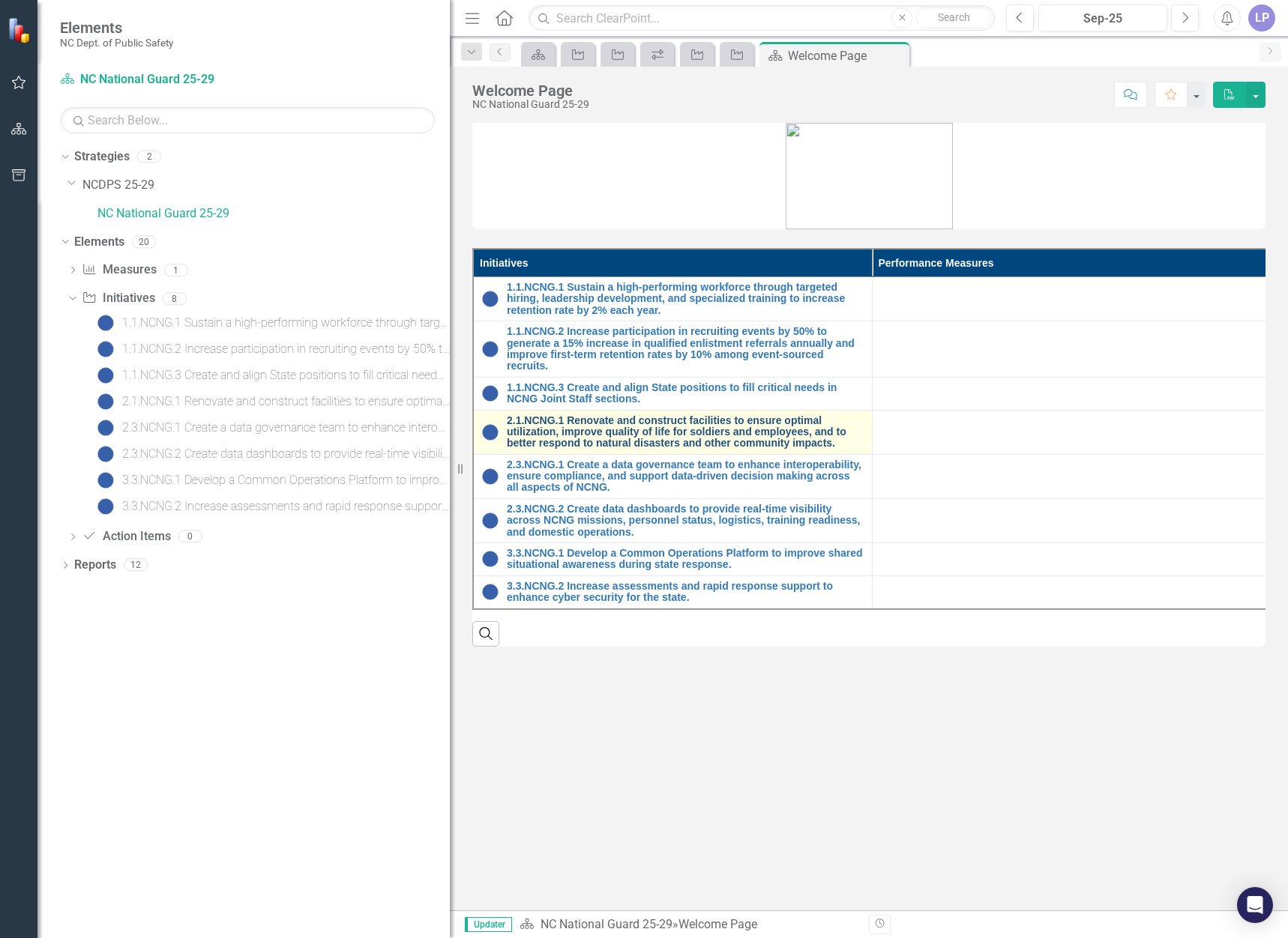
click at [556, 424] on link "2.1.NCNG.1 Renovate and construct facilities to ensure optimal utilization, imp…" at bounding box center [685, 432] width 357 height 35
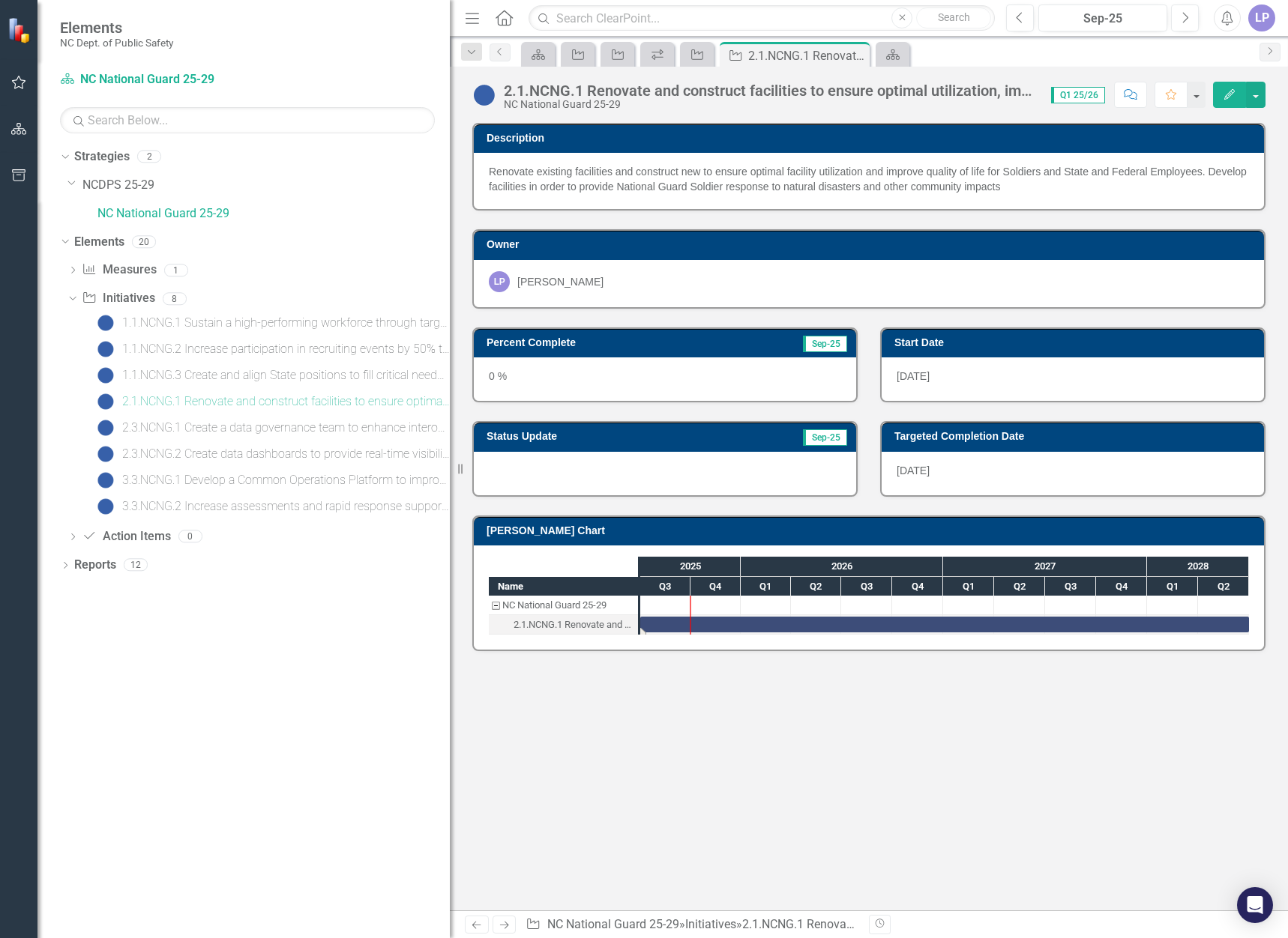
click at [657, 622] on div "Task: Start date: 2025-07-01 End date: 2028-06-30" at bounding box center [945, 624] width 609 height 15
drag, startPoint x: 641, startPoint y: 630, endPoint x: 588, endPoint y: 624, distance: 53.3
click at [588, 624] on div "Name NC National Guard 25-29 2.1.NCNG.1 Renovate and construct facilities to en…" at bounding box center [867, 595] width 758 height 78
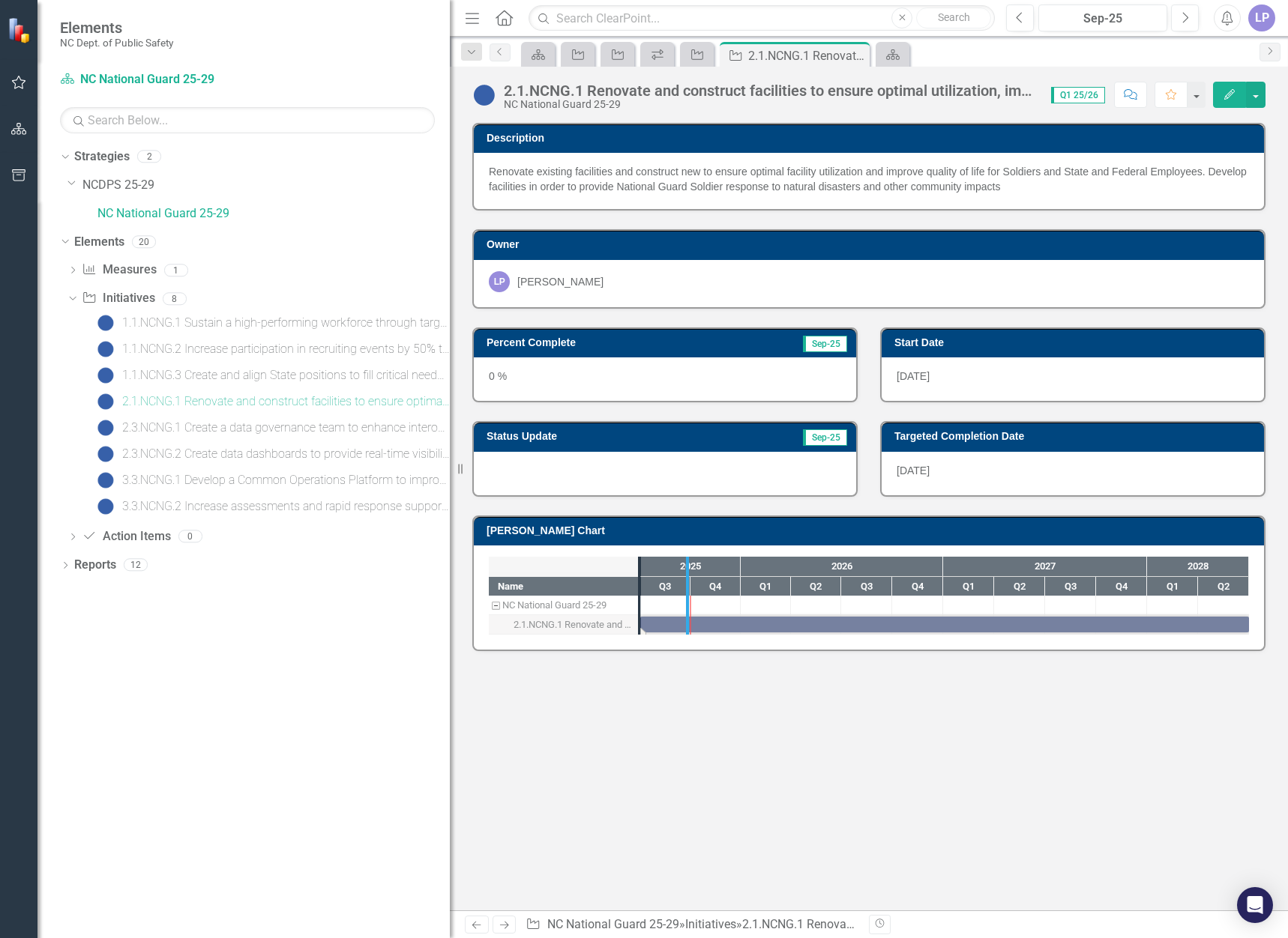
drag, startPoint x: 640, startPoint y: 619, endPoint x: 687, endPoint y: 616, distance: 47.1
click at [641, 616] on div at bounding box center [639, 595] width 3 height 78
drag, startPoint x: 687, startPoint y: 613, endPoint x: 610, endPoint y: 610, distance: 77.1
click at [686, 610] on div at bounding box center [687, 595] width 3 height 78
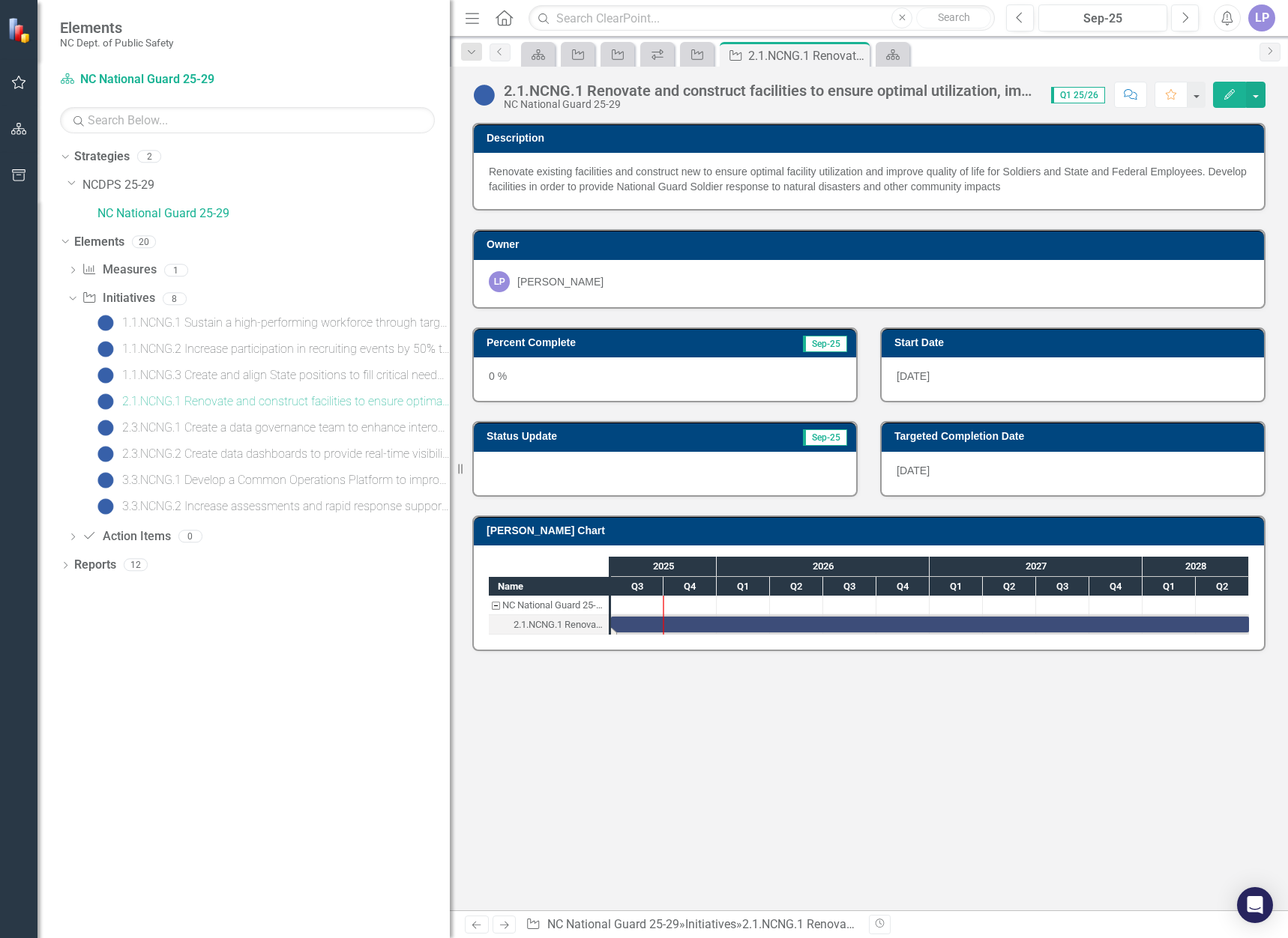
click at [471, 925] on icon "Previous" at bounding box center [476, 925] width 13 height 10
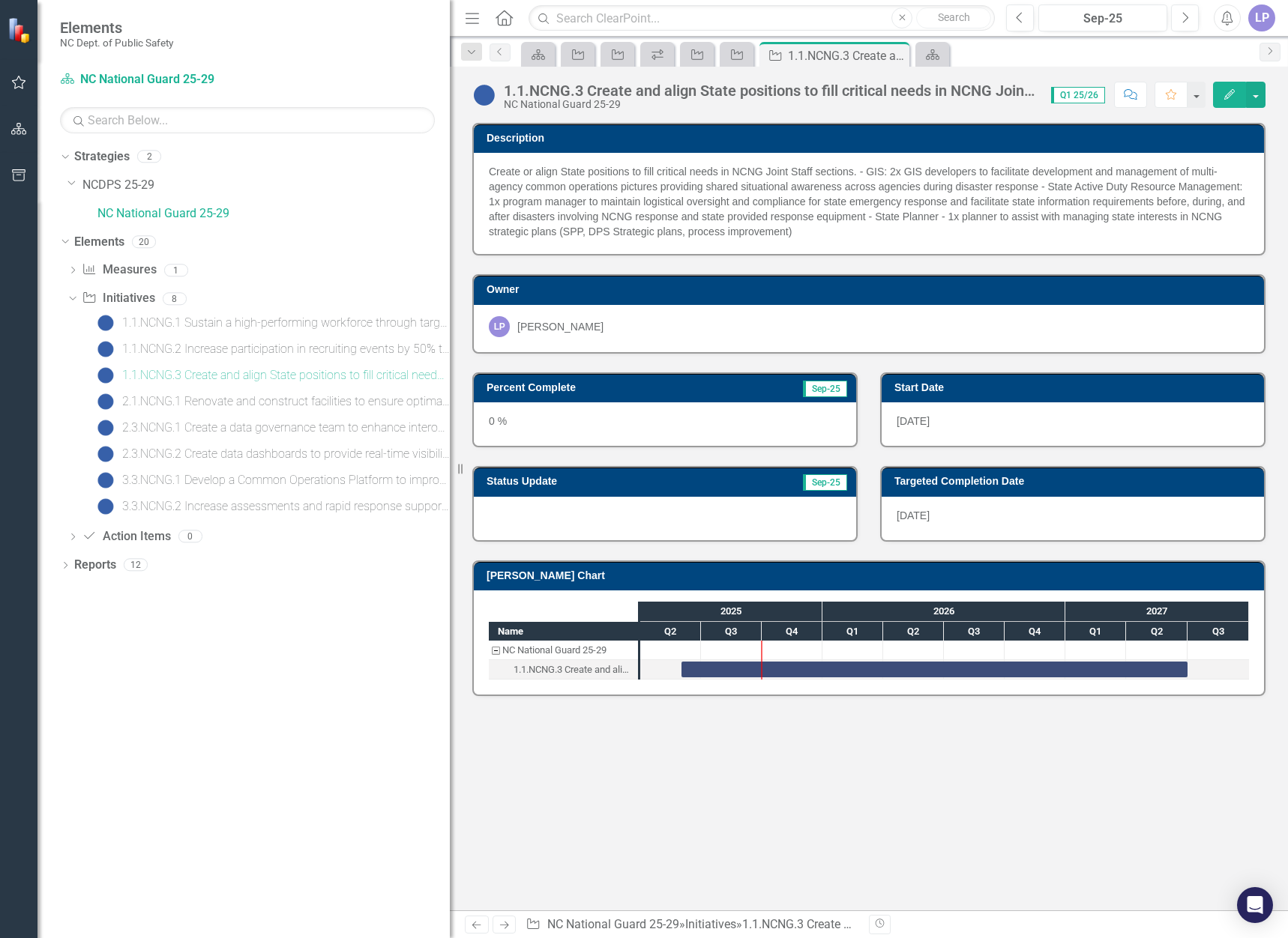
click at [1076, 97] on span "Q1 25/26" at bounding box center [1078, 94] width 54 height 16
click at [227, 322] on div "1.1.NCNG.1 Sustain a high-performing workforce through targeted hiring, leaders…" at bounding box center [286, 323] width 328 height 13
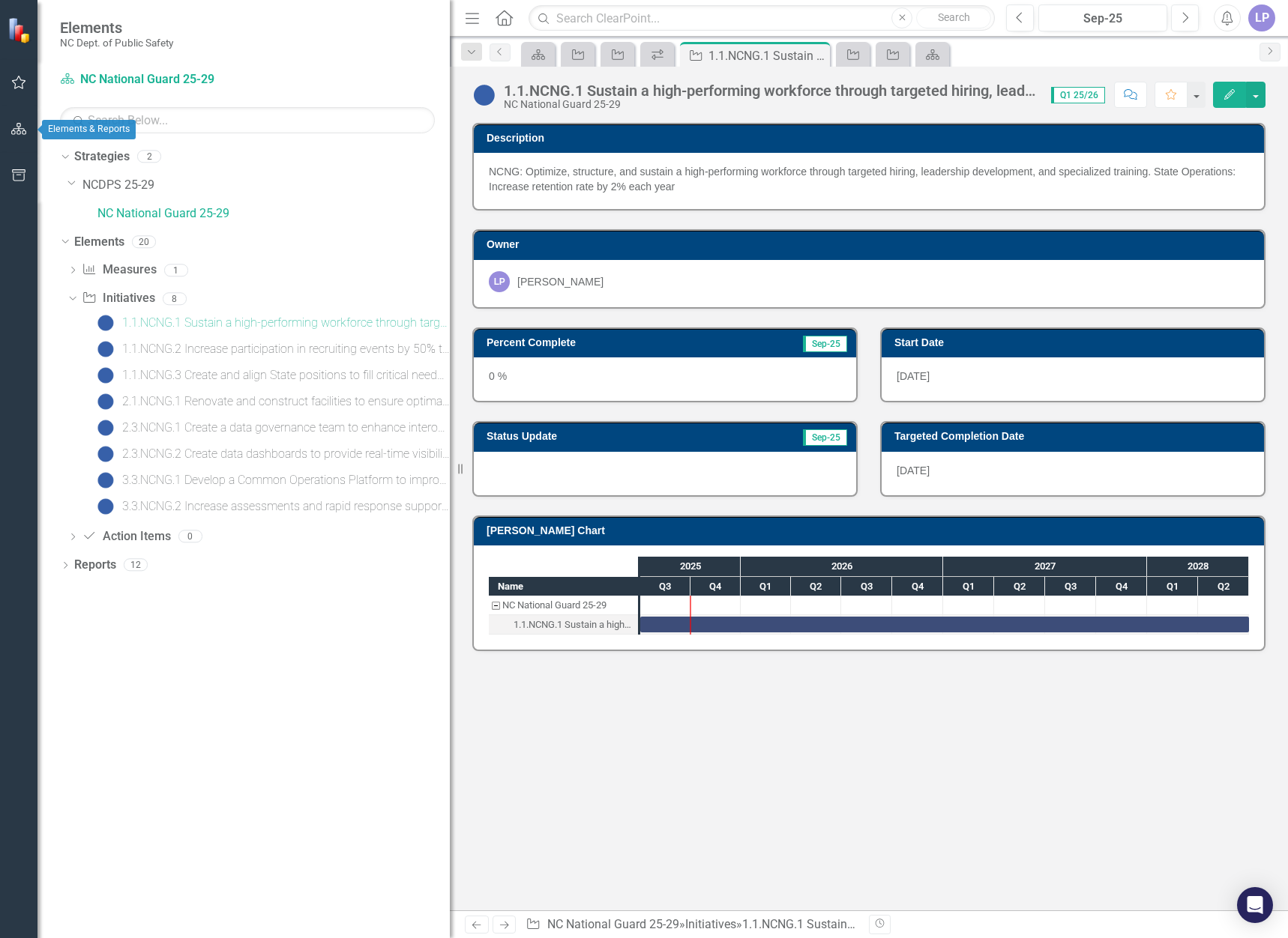
click at [15, 128] on icon "button" at bounding box center [19, 129] width 15 height 12
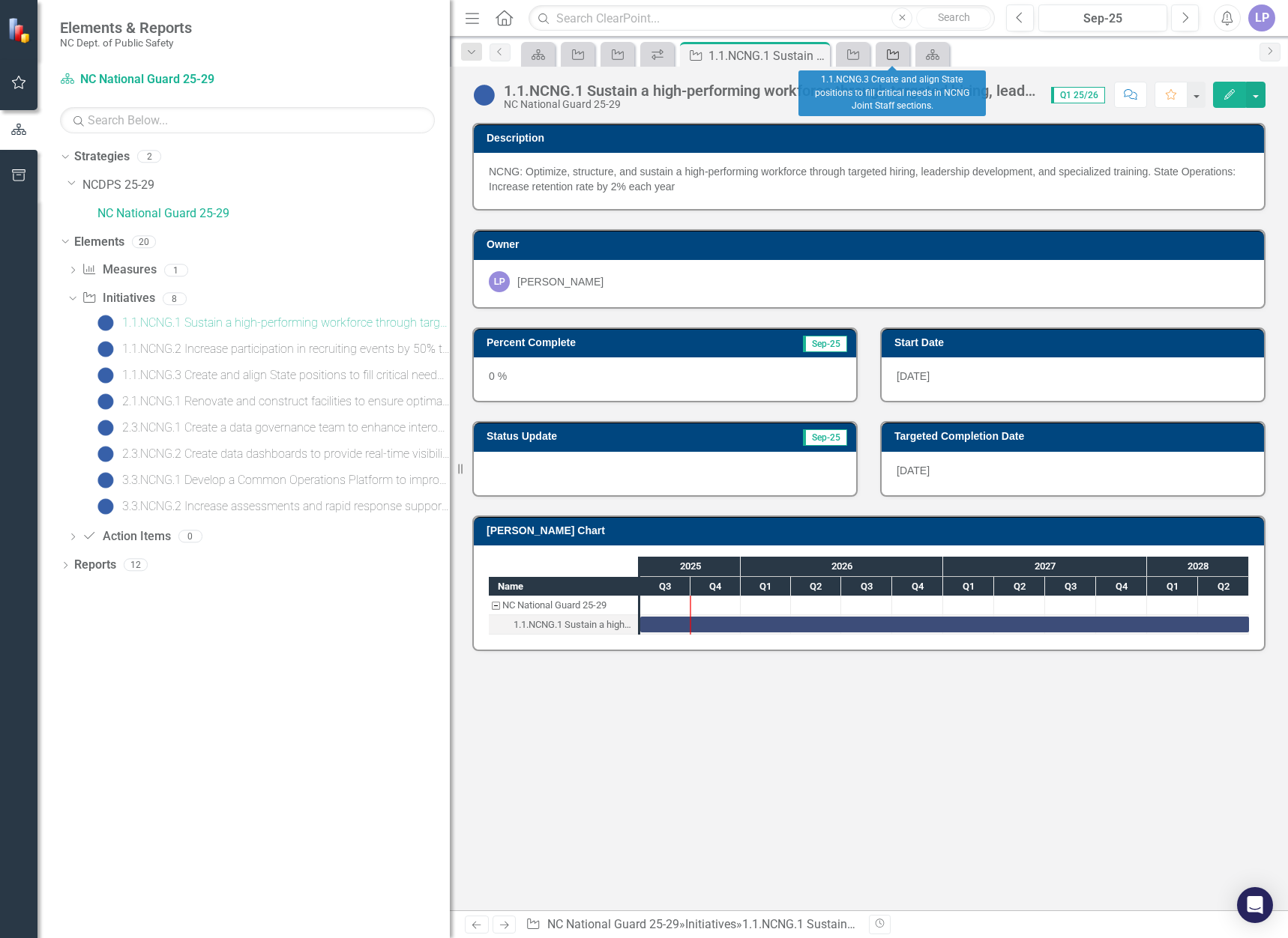
click at [891, 59] on icon at bounding box center [893, 54] width 12 height 11
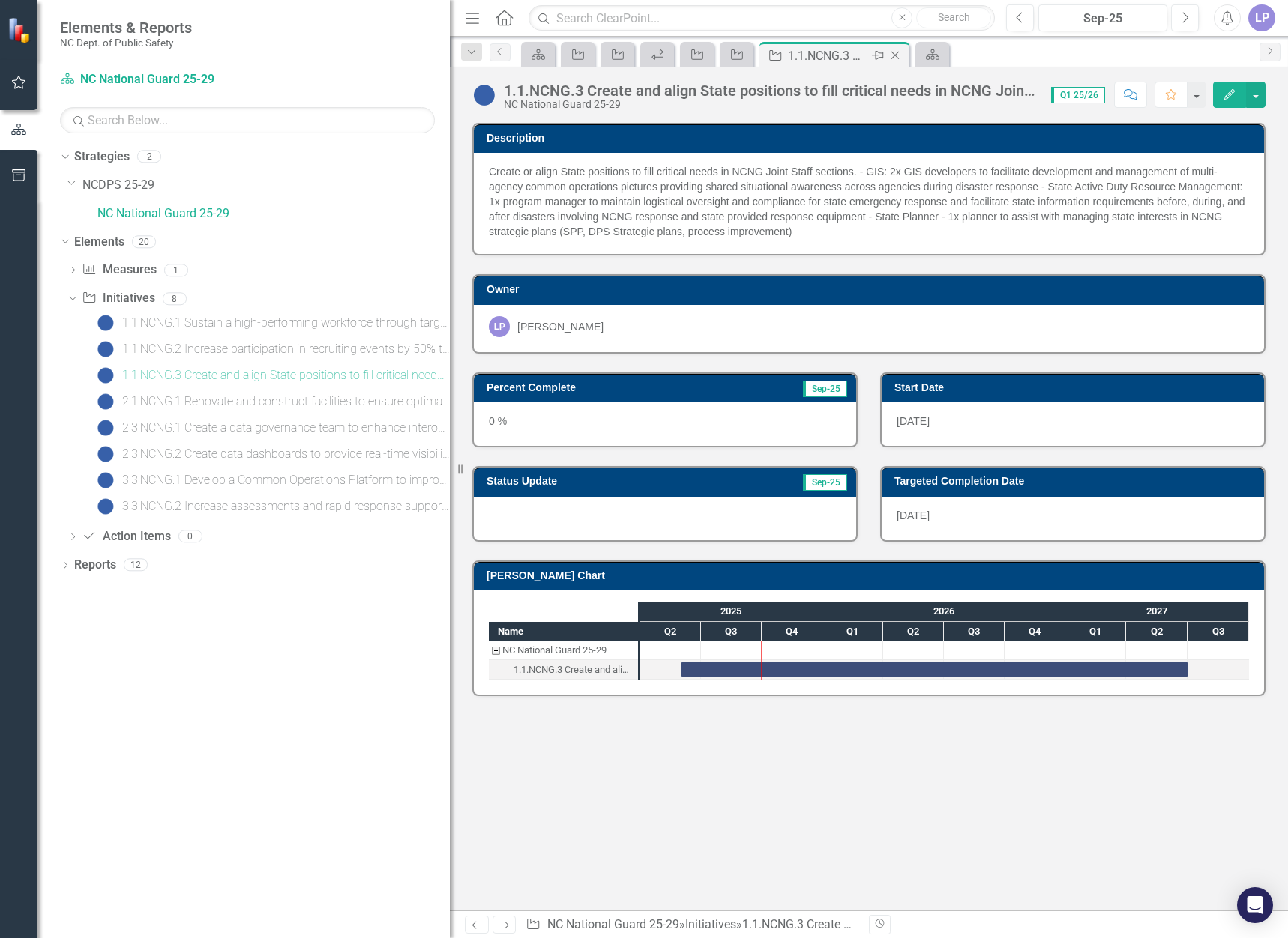
click at [896, 56] on icon at bounding box center [895, 56] width 9 height 9
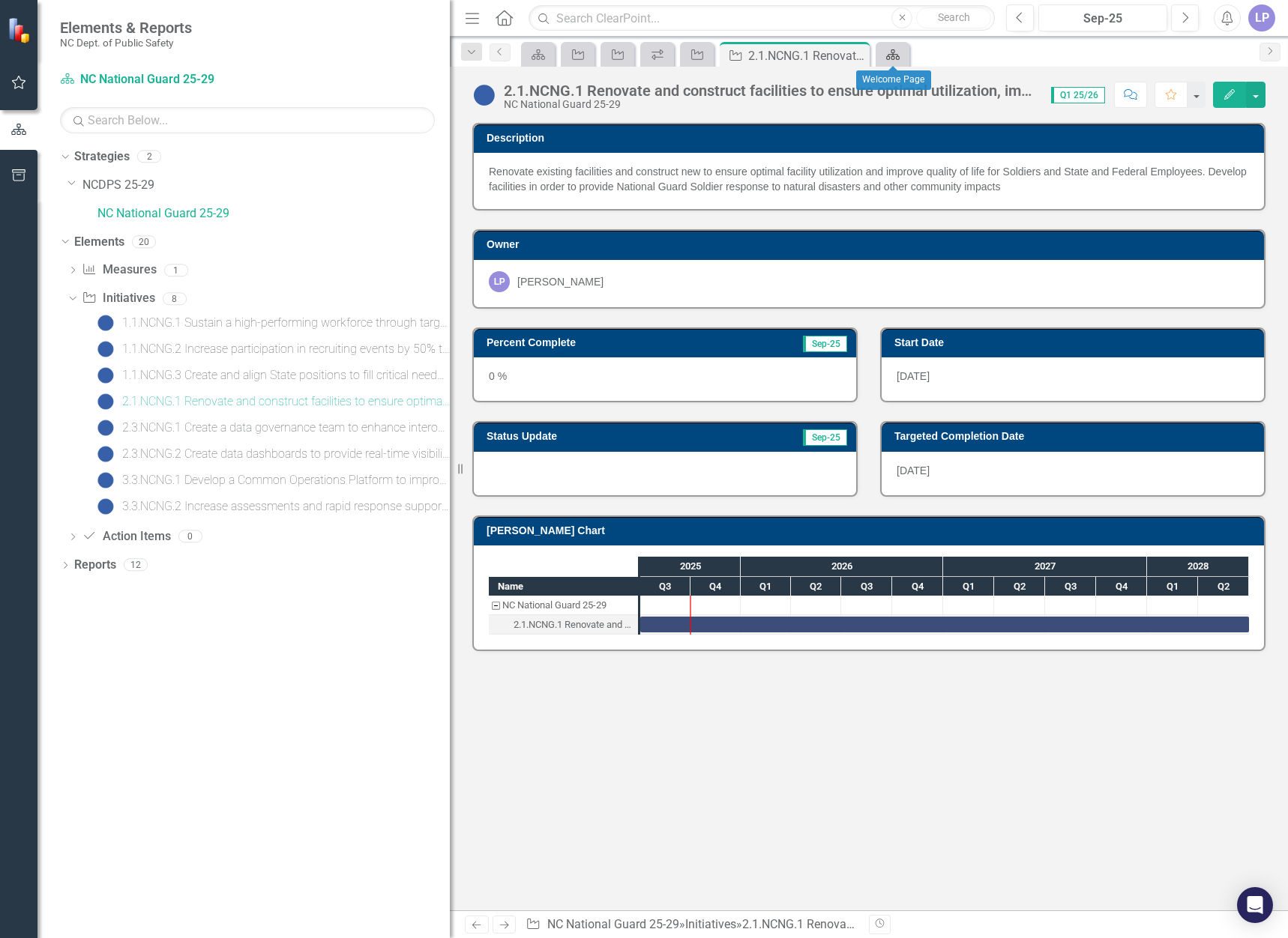
click at [892, 56] on icon at bounding box center [893, 54] width 13 height 11
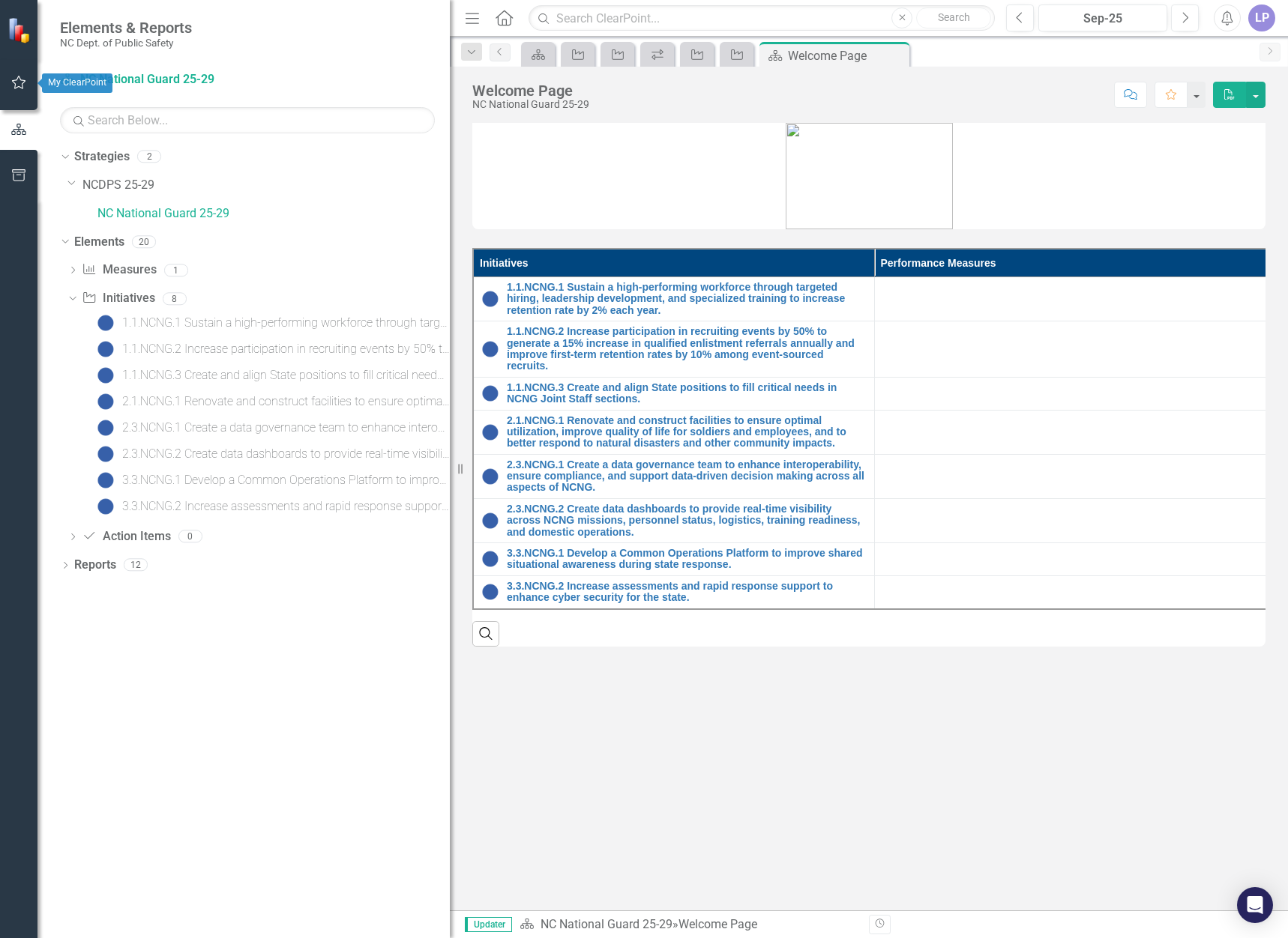
click at [12, 70] on button "button" at bounding box center [18, 83] width 34 height 32
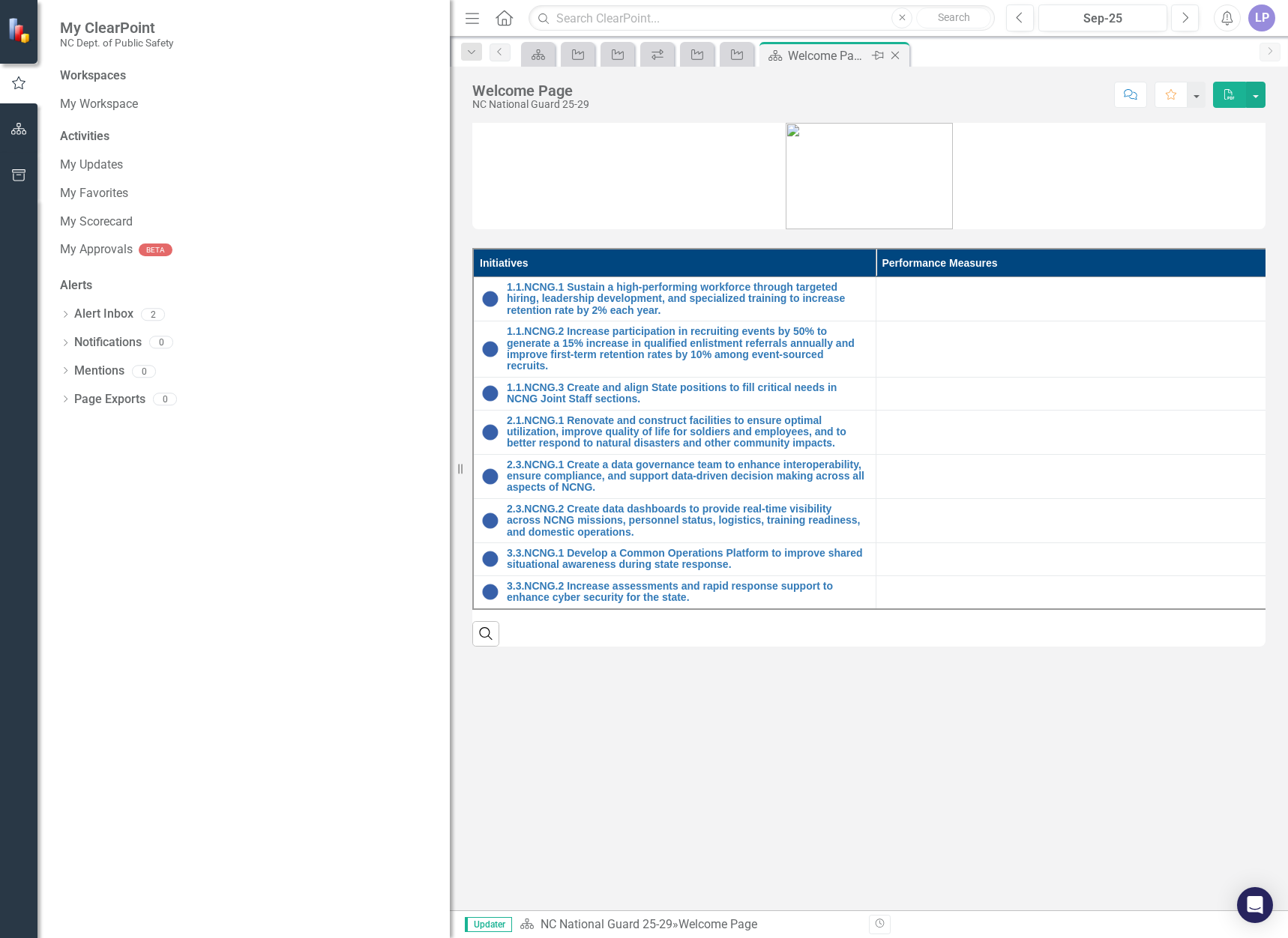
click at [894, 54] on icon "Close" at bounding box center [895, 55] width 15 height 12
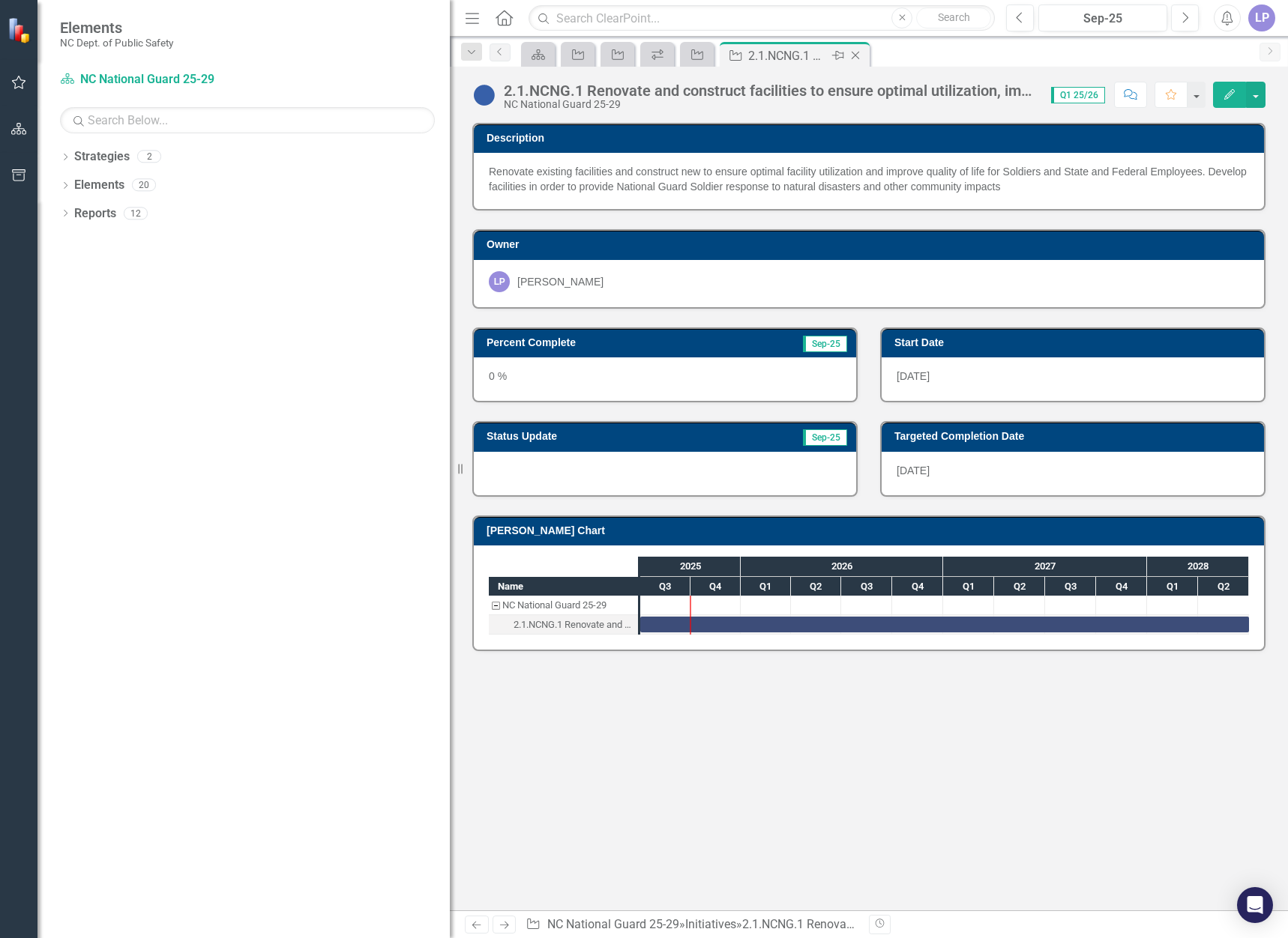
click at [854, 53] on icon "Close" at bounding box center [855, 55] width 15 height 12
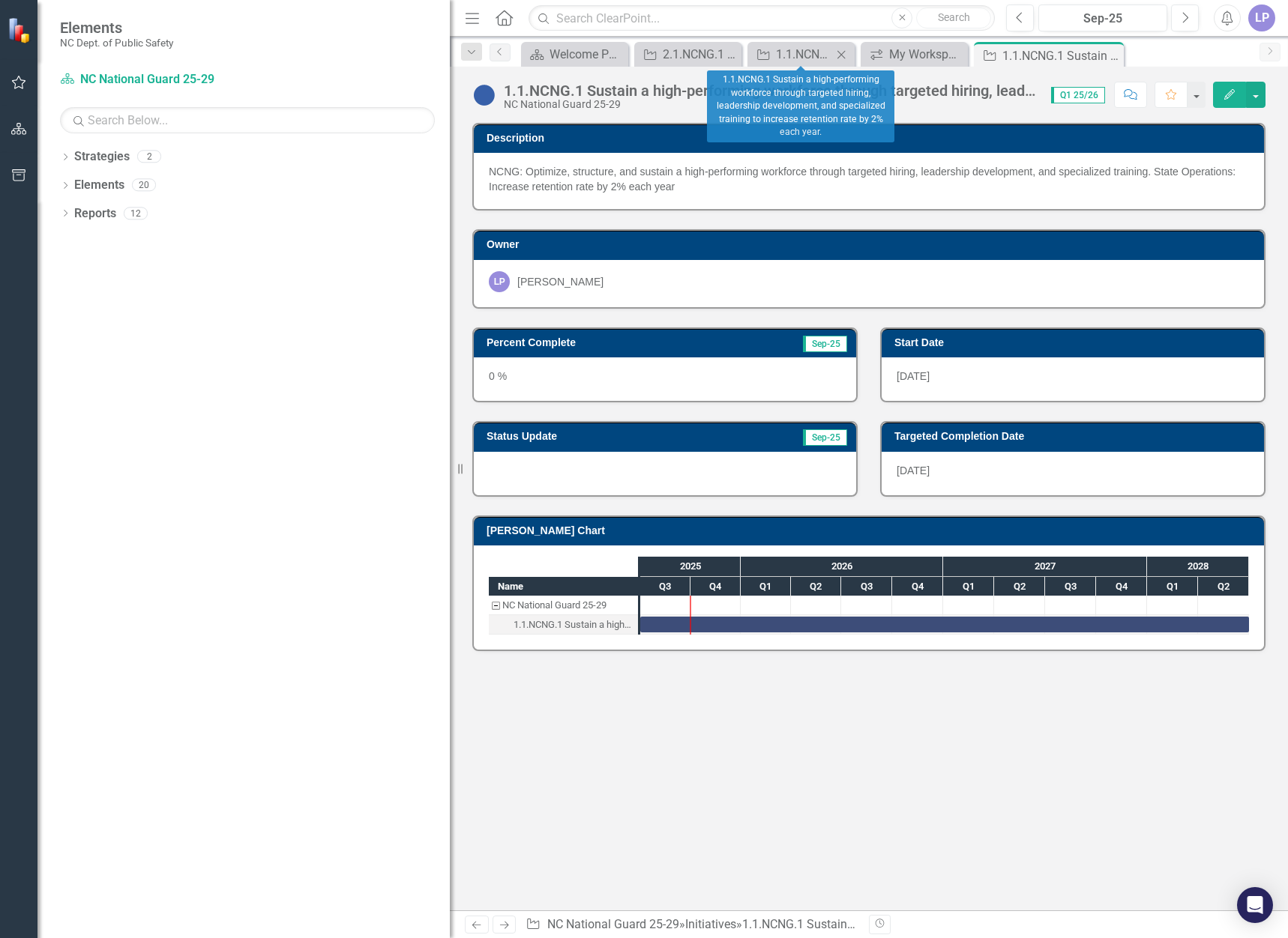
click at [838, 53] on icon "Close" at bounding box center [841, 55] width 15 height 12
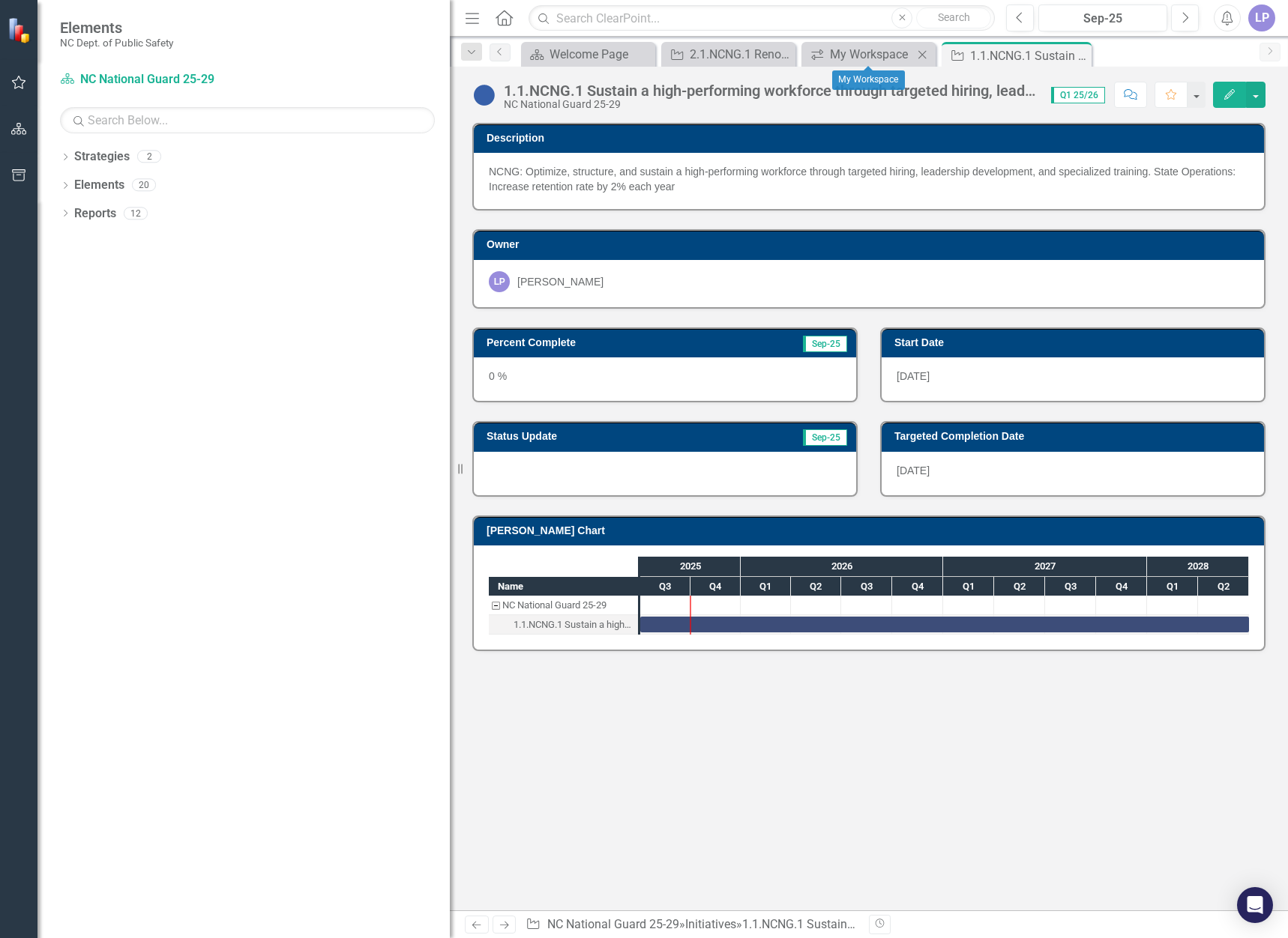
click at [919, 54] on icon "Close" at bounding box center [922, 55] width 15 height 12
click at [968, 52] on icon "Close" at bounding box center [969, 55] width 15 height 12
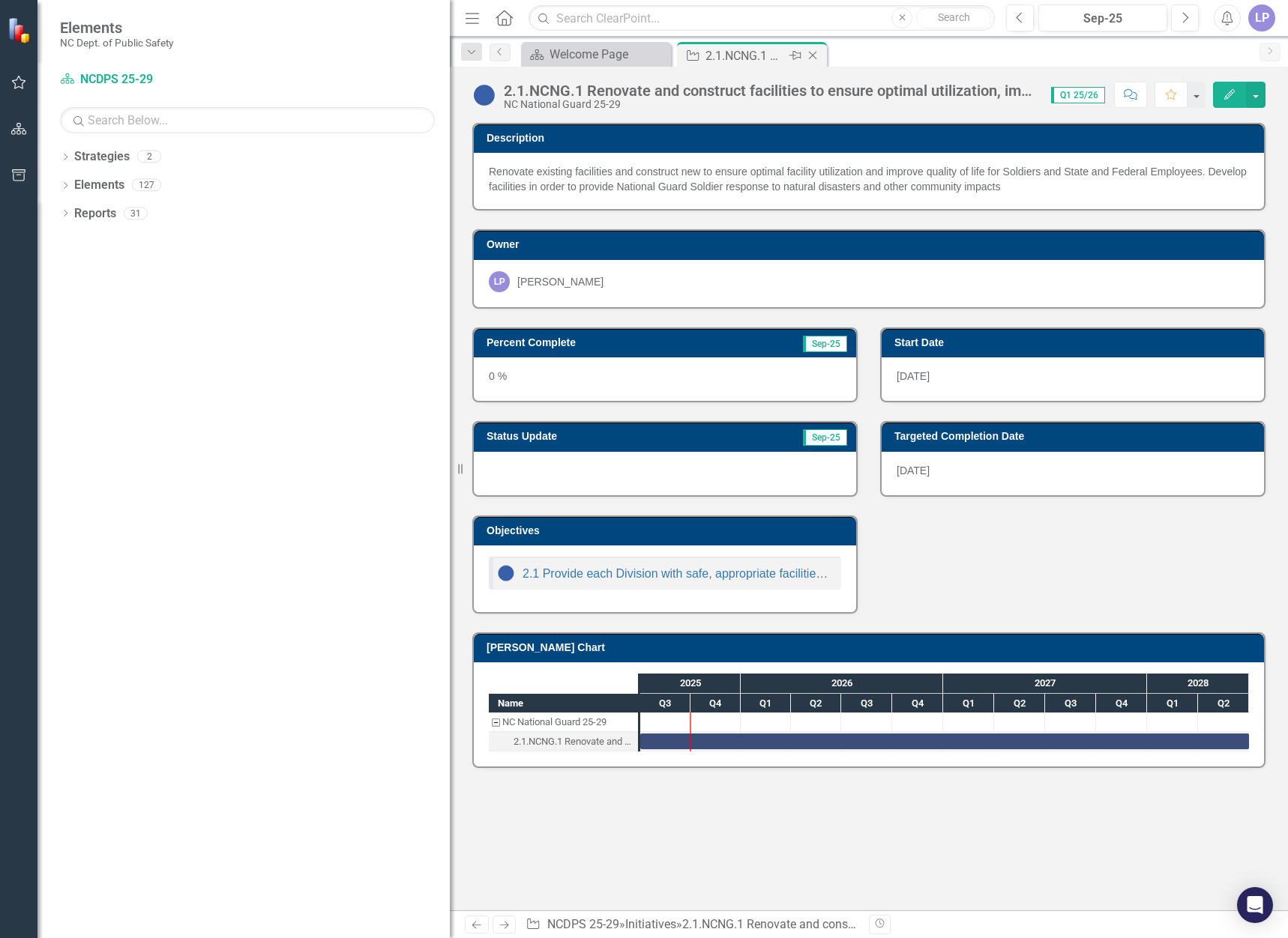
click at [814, 54] on icon at bounding box center [813, 56] width 9 height 9
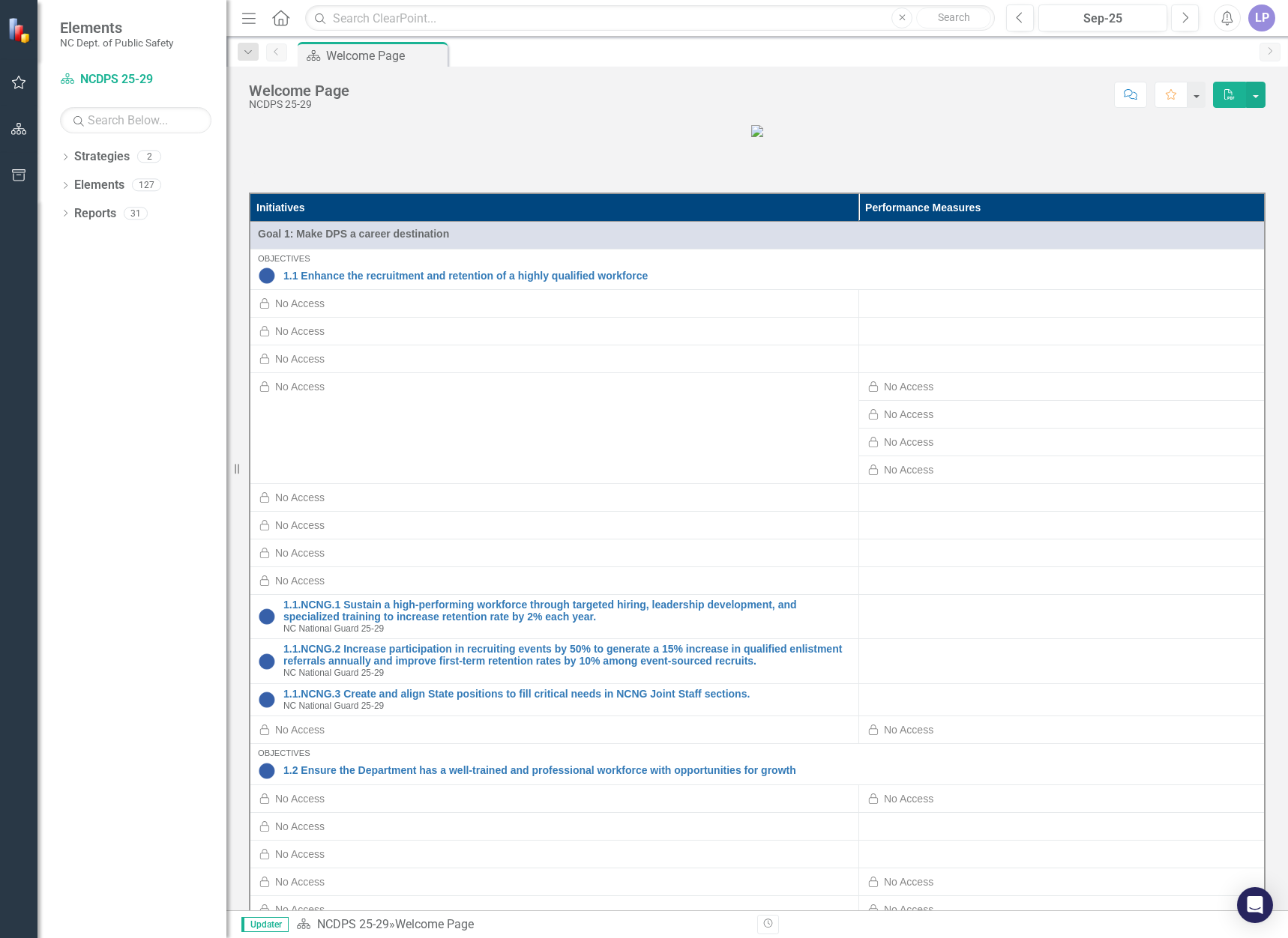
drag, startPoint x: 450, startPoint y: 205, endPoint x: 226, endPoint y: 212, distance: 224.1
click at [226, 212] on div "Resize" at bounding box center [232, 469] width 12 height 938
click at [10, 168] on button "button" at bounding box center [18, 176] width 34 height 32
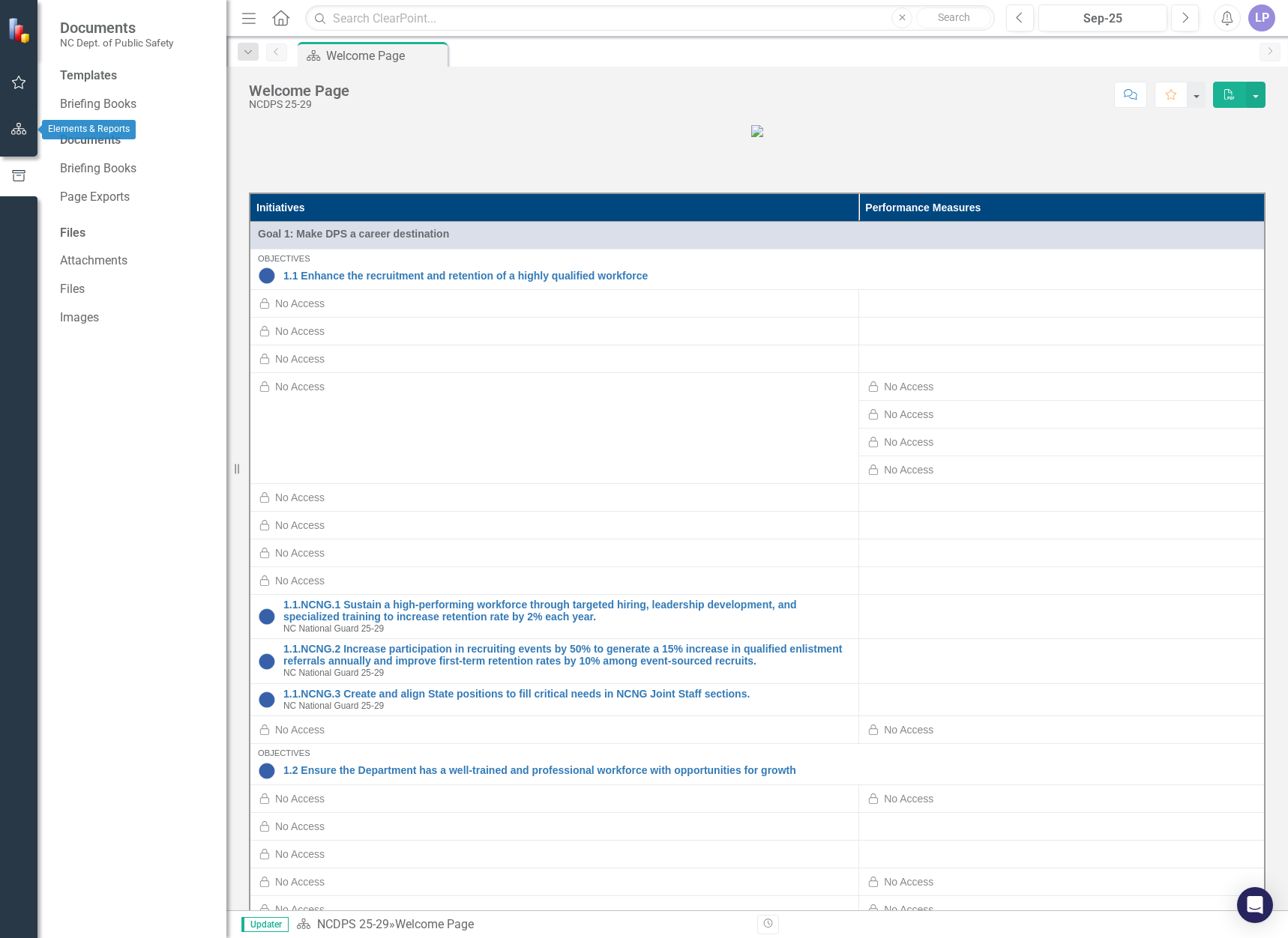
click at [16, 127] on icon "button" at bounding box center [19, 129] width 15 height 12
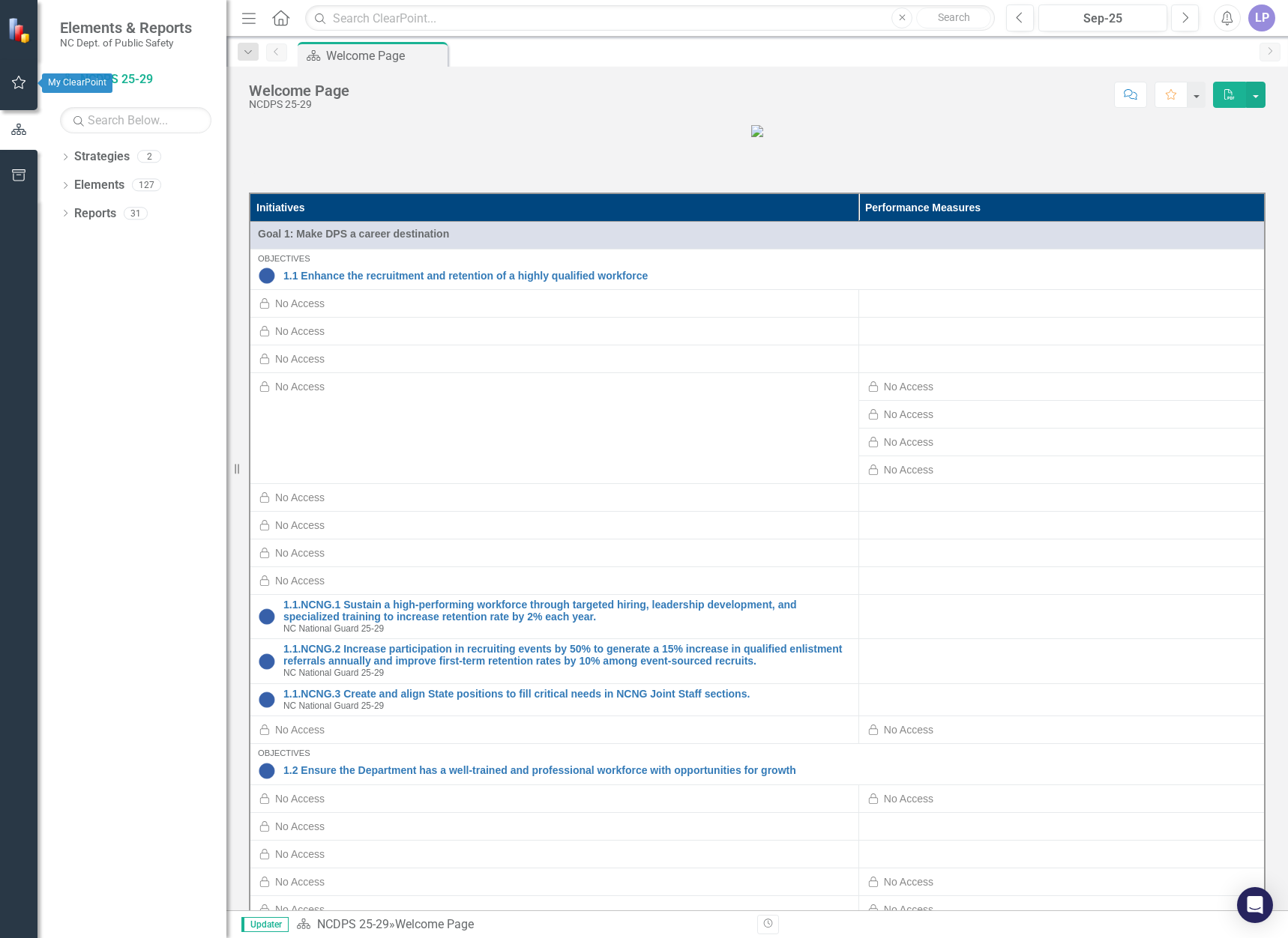
click at [18, 81] on icon "button" at bounding box center [19, 82] width 15 height 12
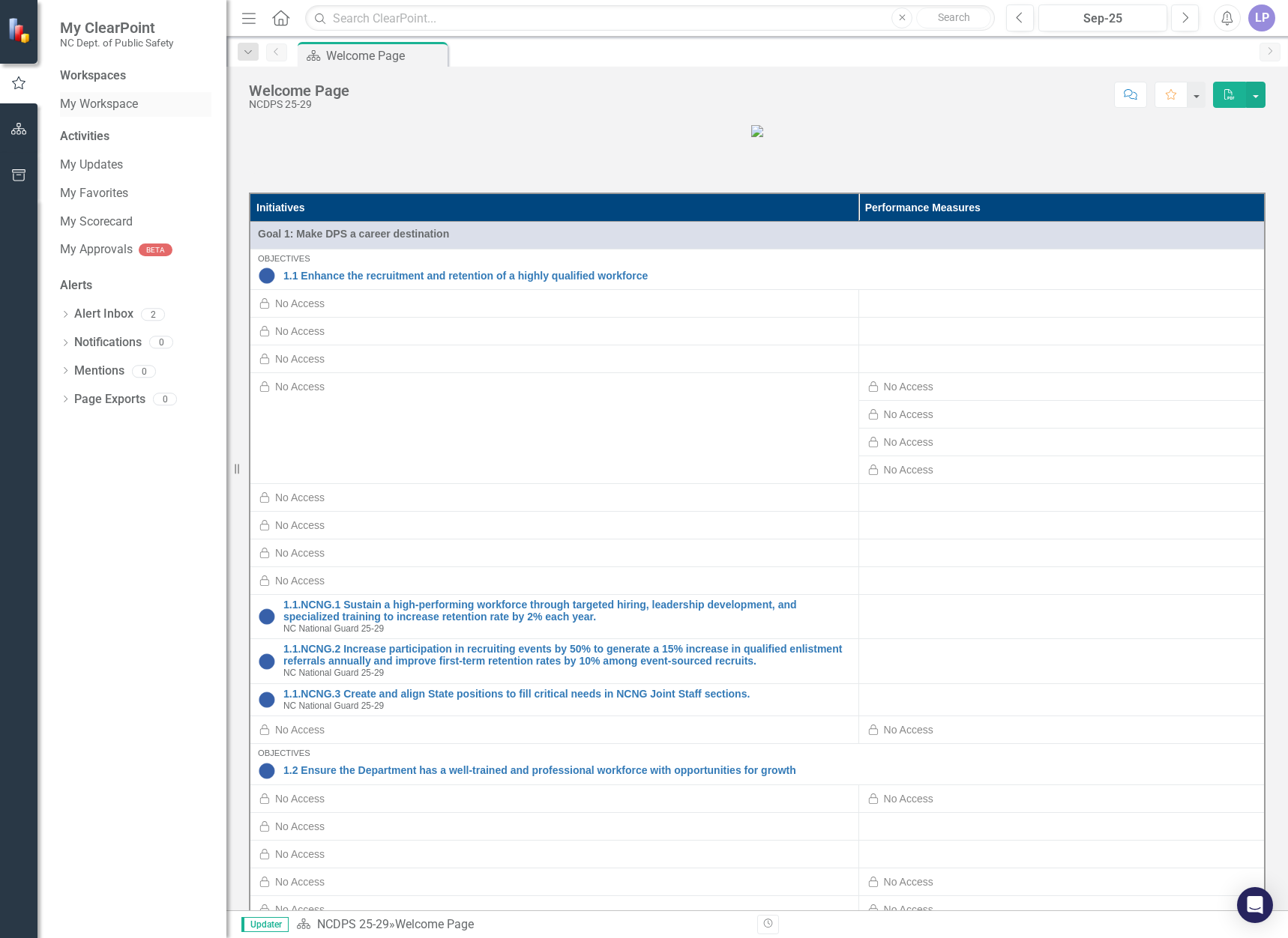
click at [116, 105] on link "My Workspace" at bounding box center [135, 105] width 151 height 17
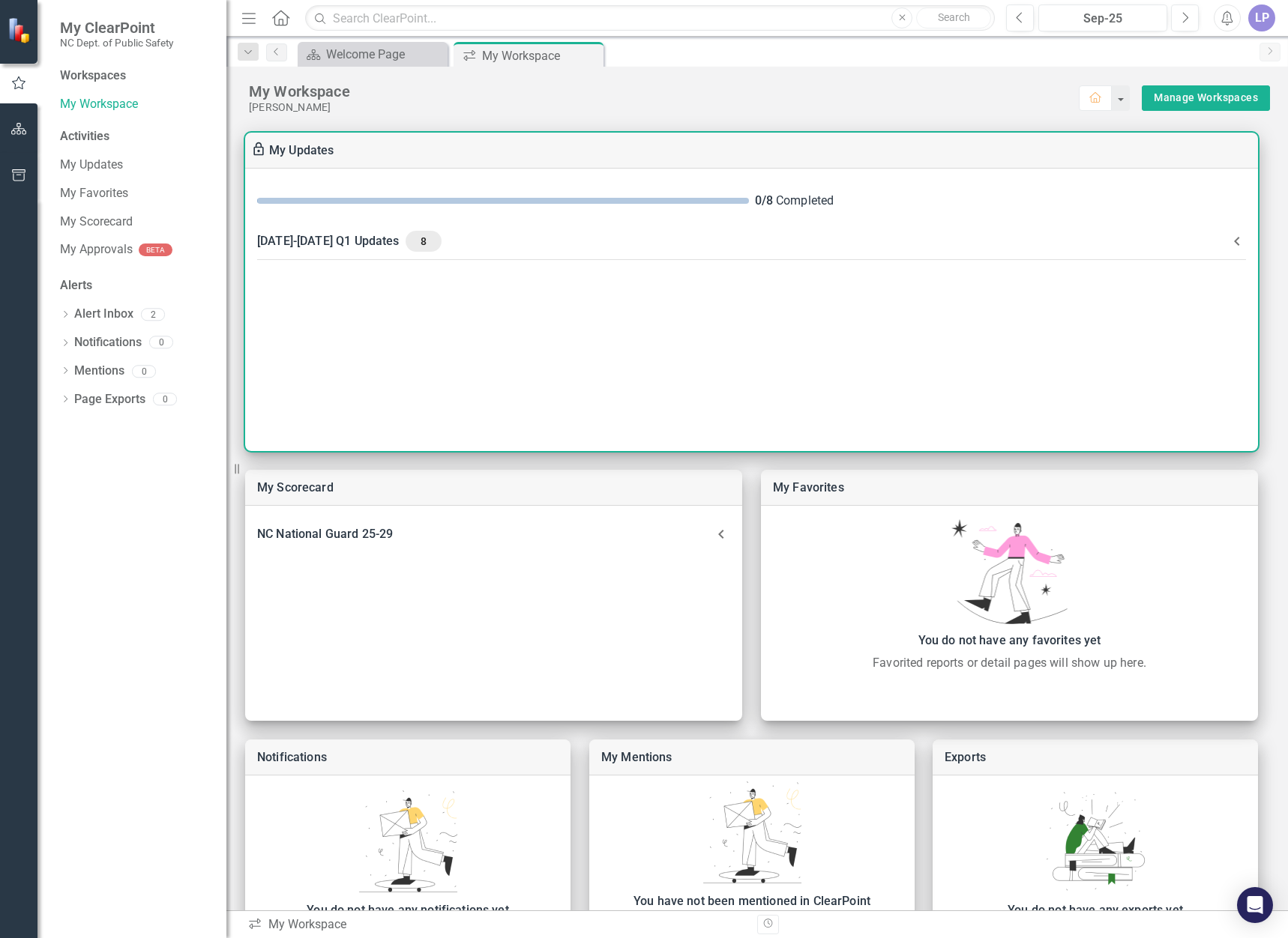
click at [721, 245] on div "[DATE]-[DATE] Q1 Updates 8" at bounding box center [743, 242] width 971 height 21
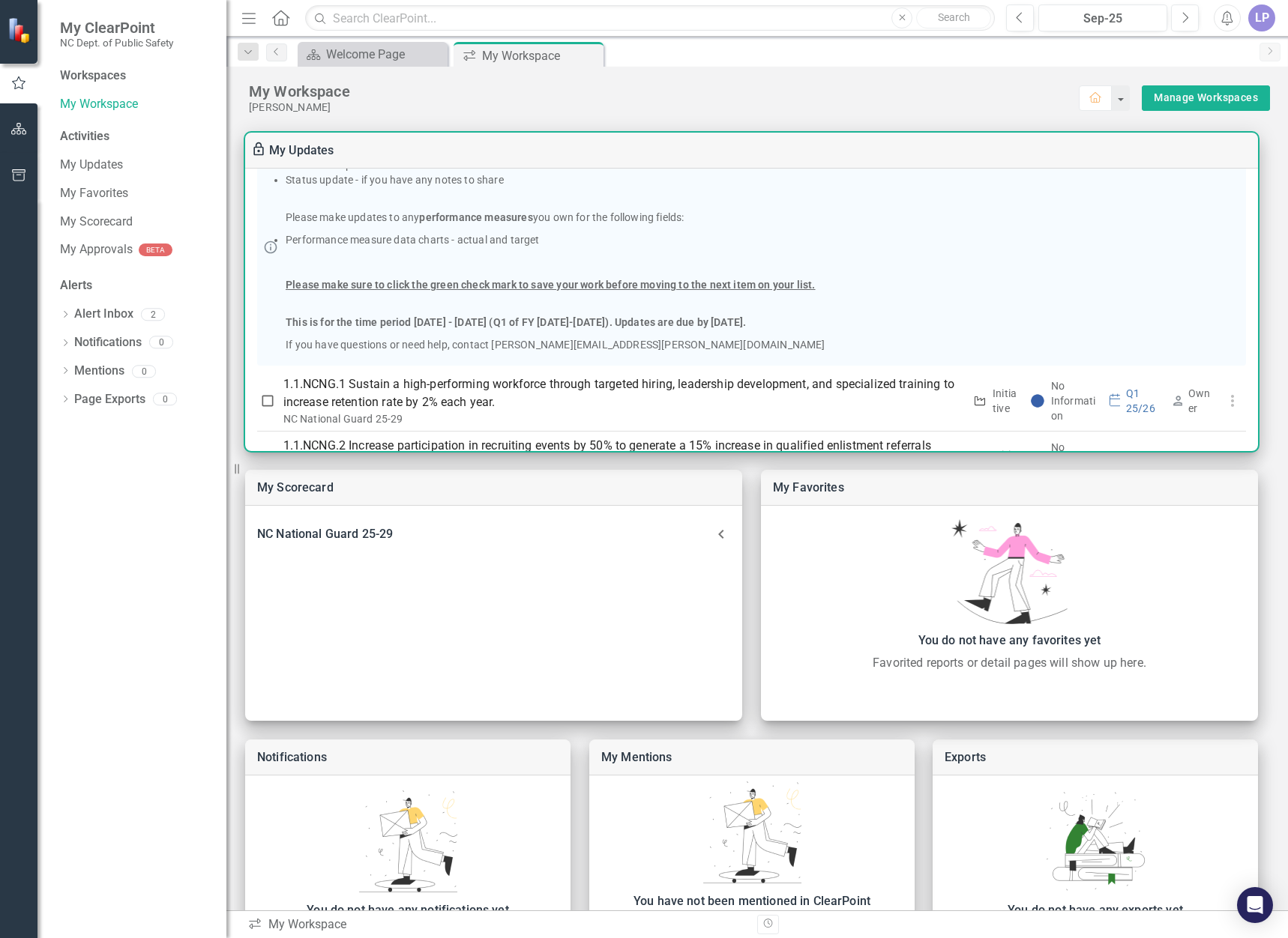
scroll to position [300, 0]
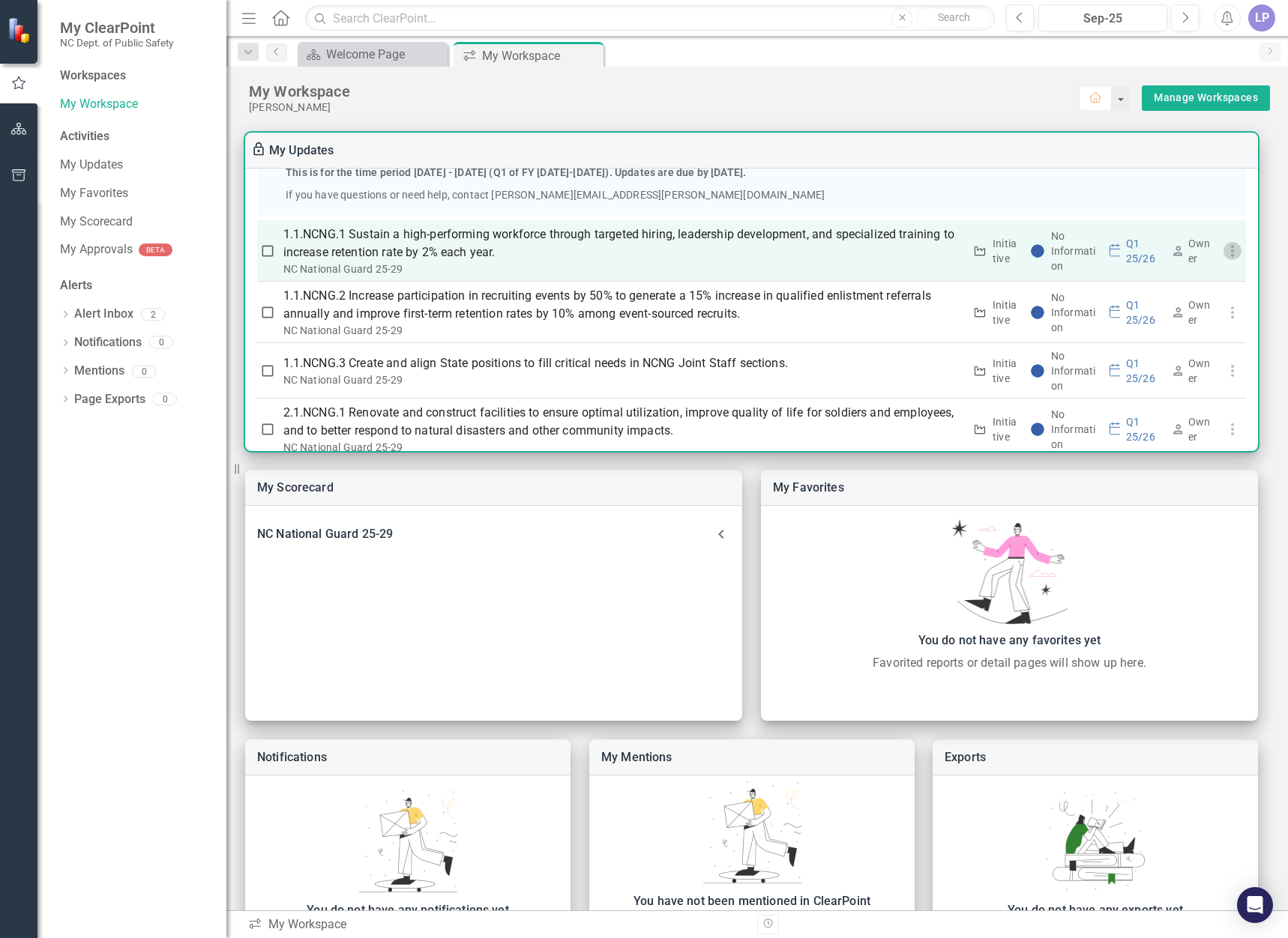
click at [1229, 254] on icon "button" at bounding box center [1232, 250] width 18 height 18
click at [1229, 254] on div at bounding box center [644, 469] width 1288 height 938
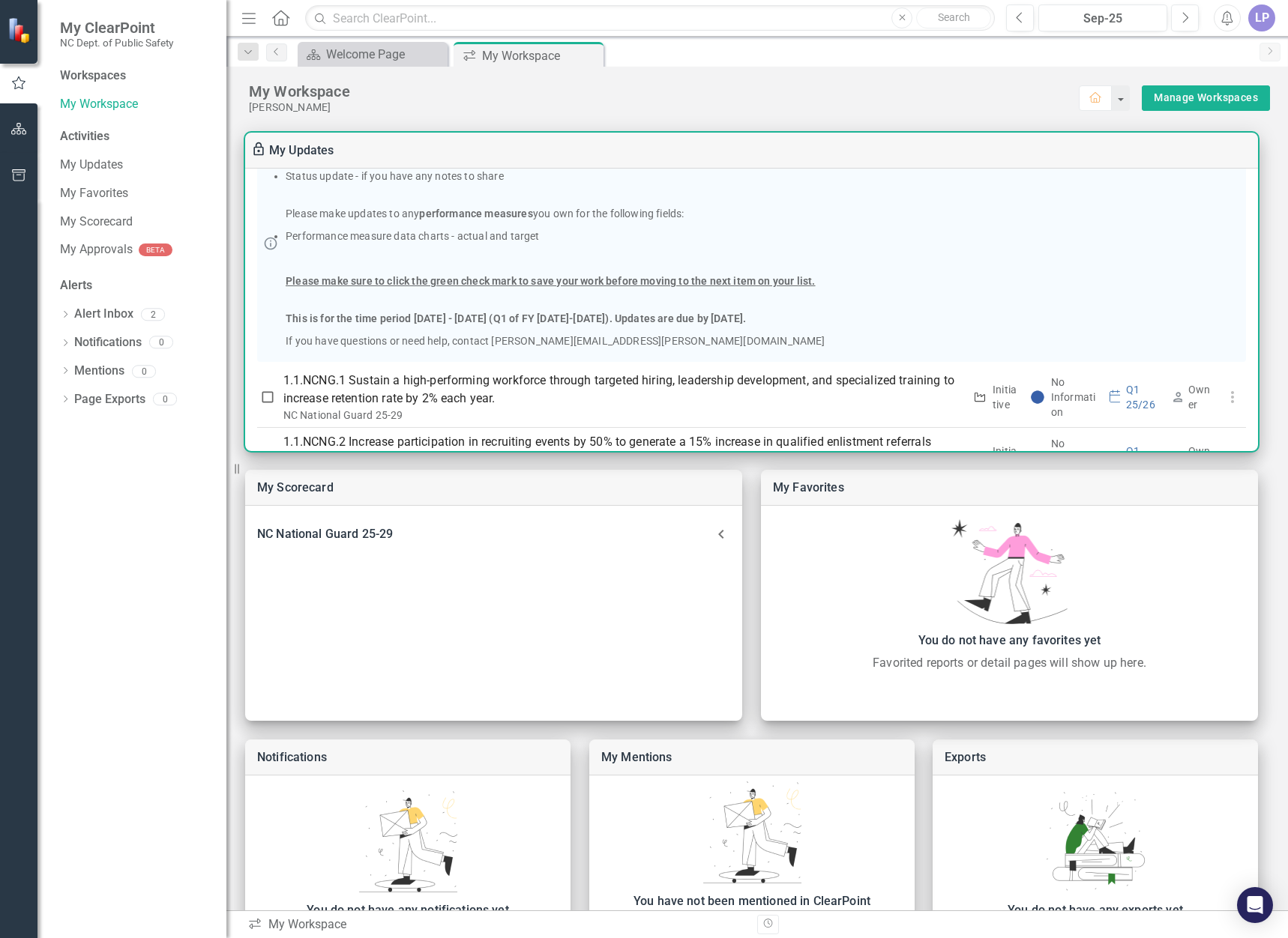
scroll to position [0, 0]
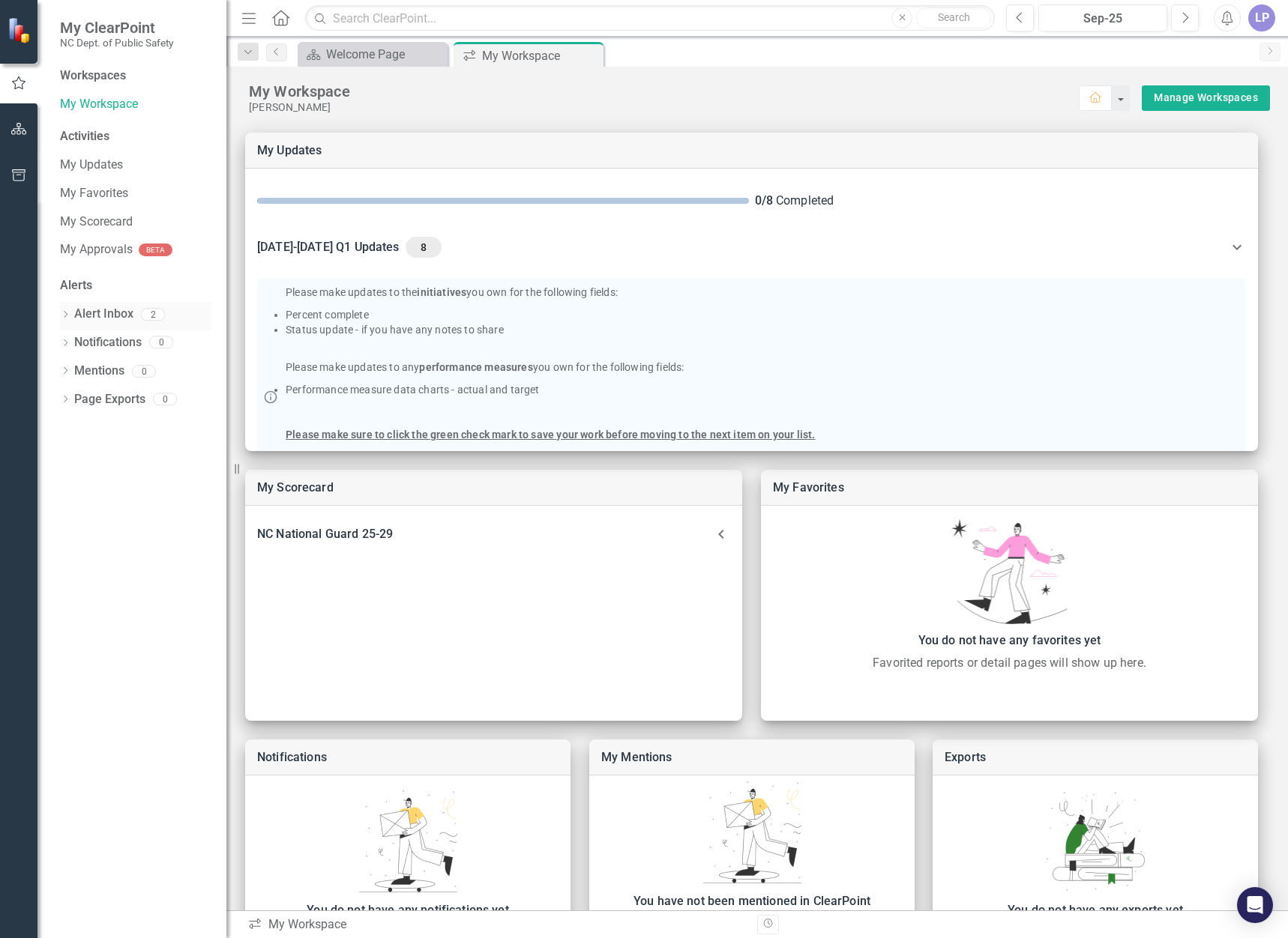
click at [90, 318] on link "Alert Inbox" at bounding box center [103, 314] width 59 height 17
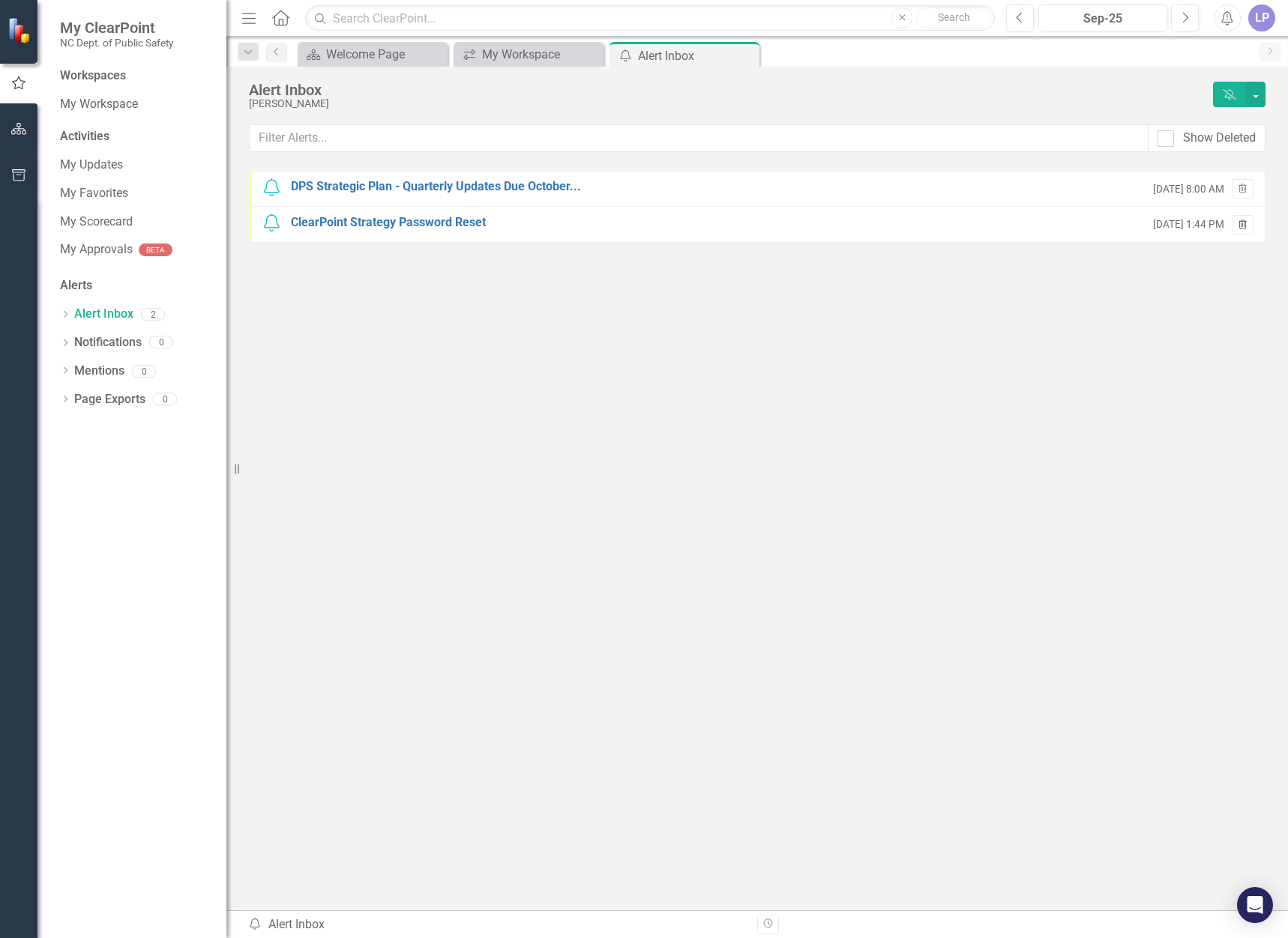
click at [1242, 224] on icon "button" at bounding box center [1243, 223] width 9 height 9
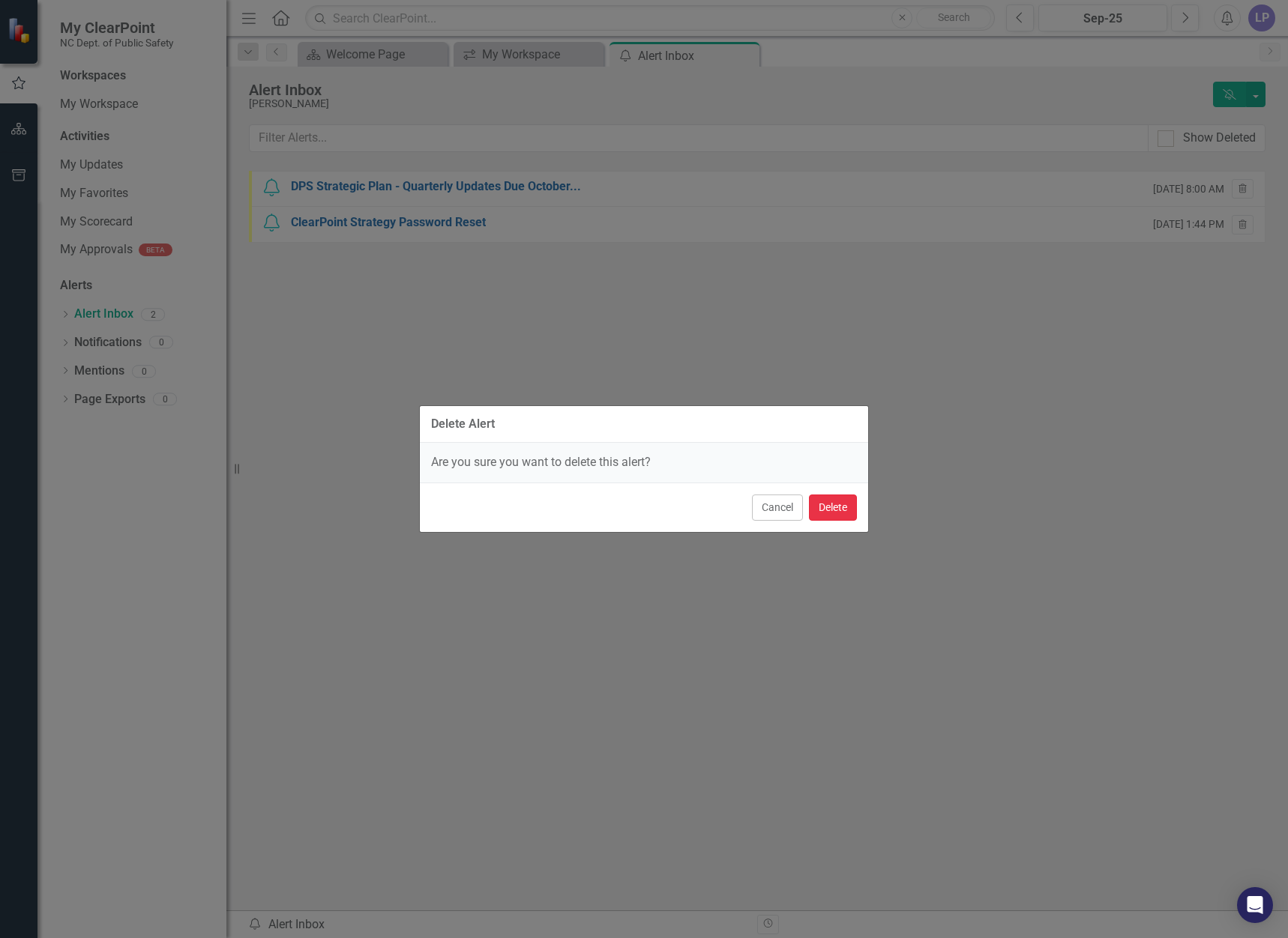
click at [829, 508] on button "Delete" at bounding box center [833, 508] width 48 height 26
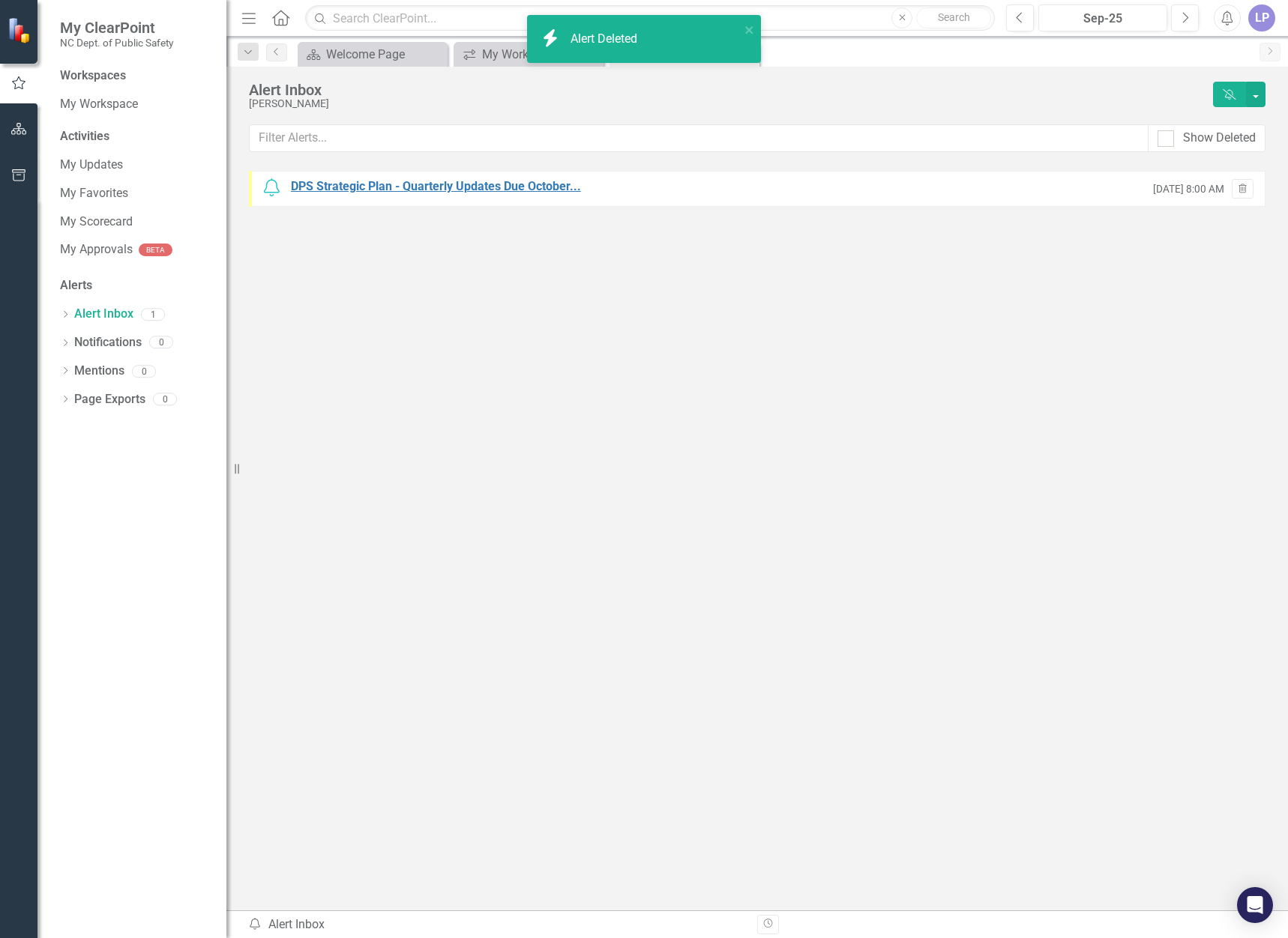
click at [421, 191] on div "DPS Strategic Plan - Quarterly Updates Due October..." at bounding box center [435, 187] width 290 height 17
